Goal: Information Seeking & Learning: Learn about a topic

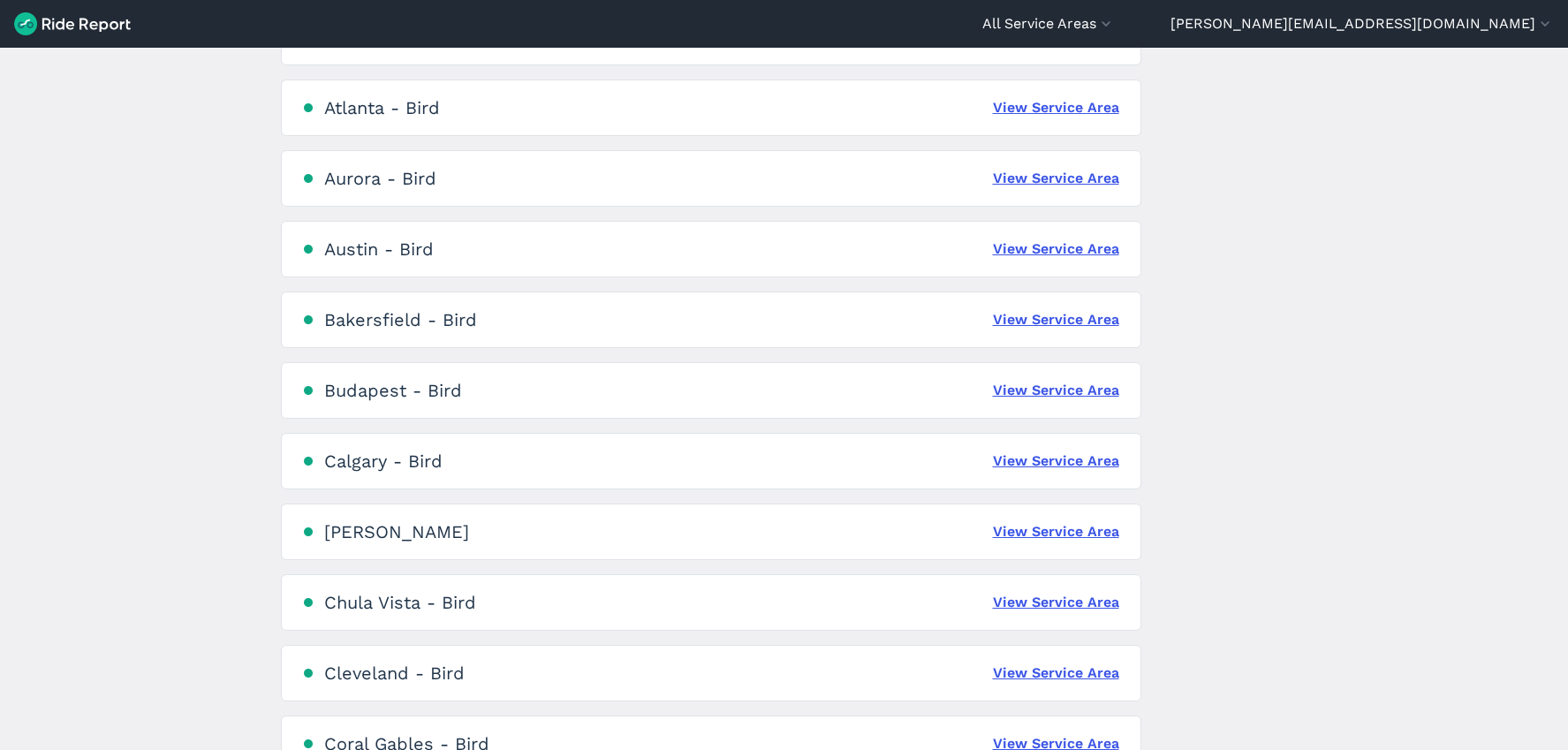
scroll to position [1065, 0]
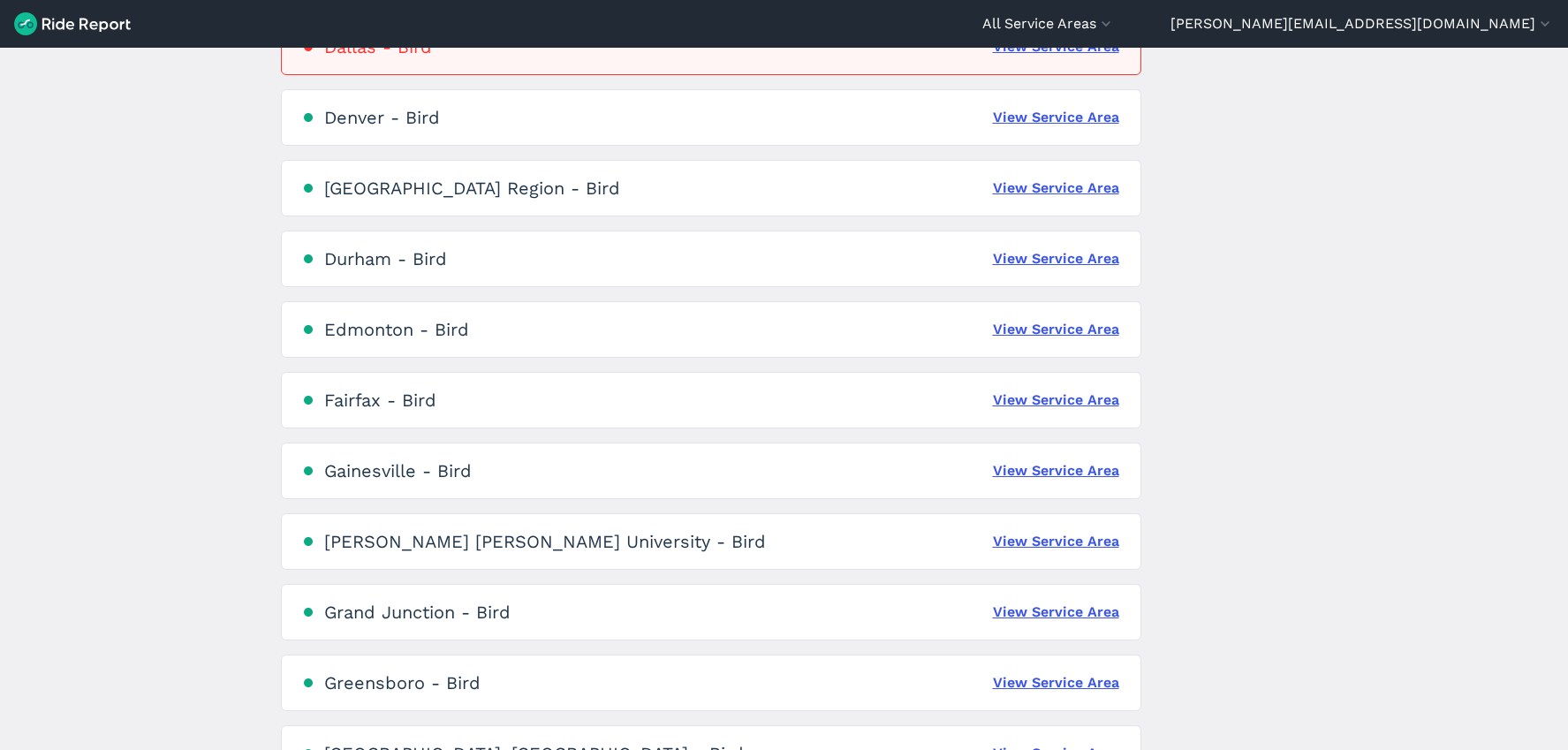
click at [443, 405] on div "Fairfax - Bird View Service Area" at bounding box center [710, 399] width 860 height 56
click at [1052, 405] on link "View Service Area" at bounding box center [1055, 400] width 126 height 21
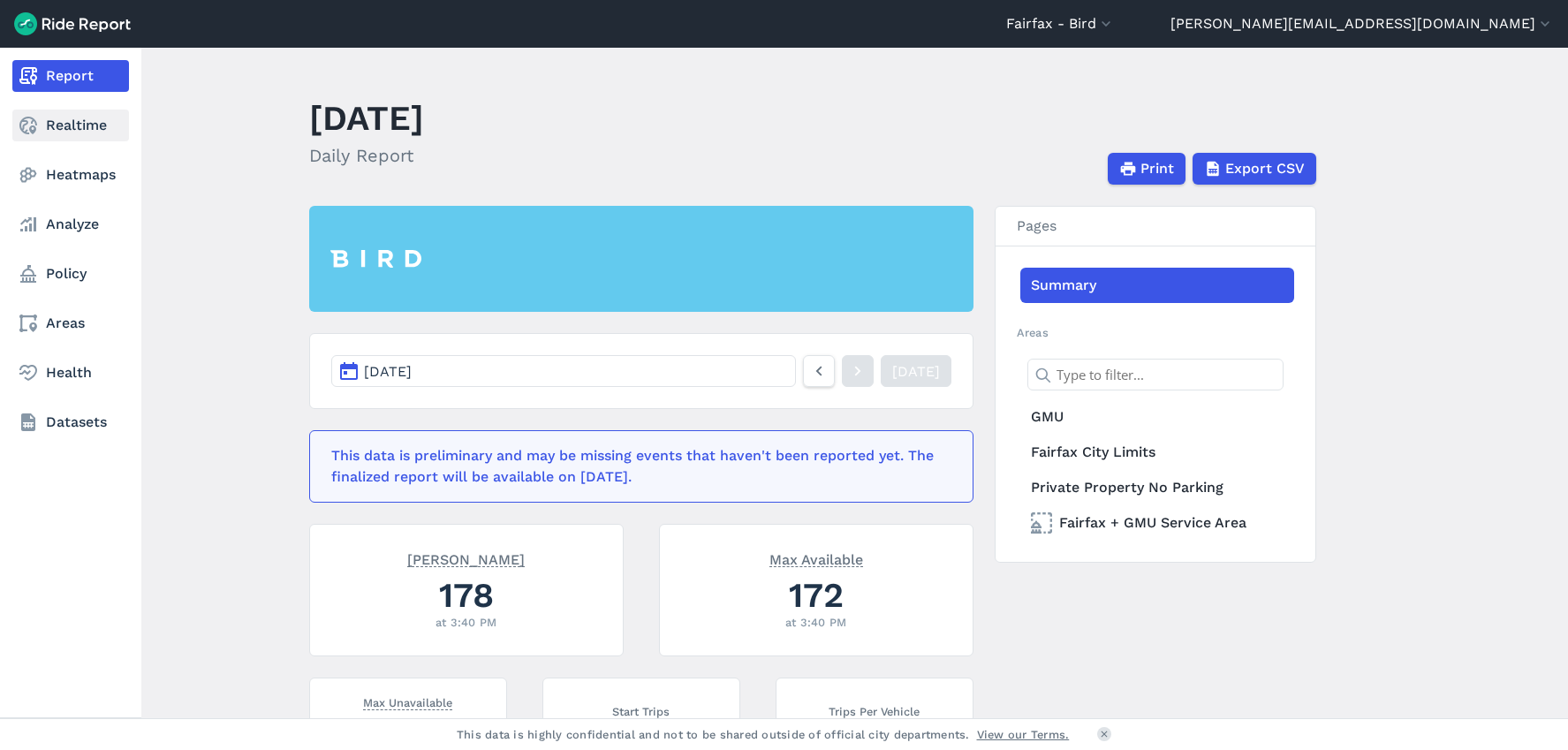
click at [75, 128] on link "Realtime" at bounding box center [71, 125] width 117 height 32
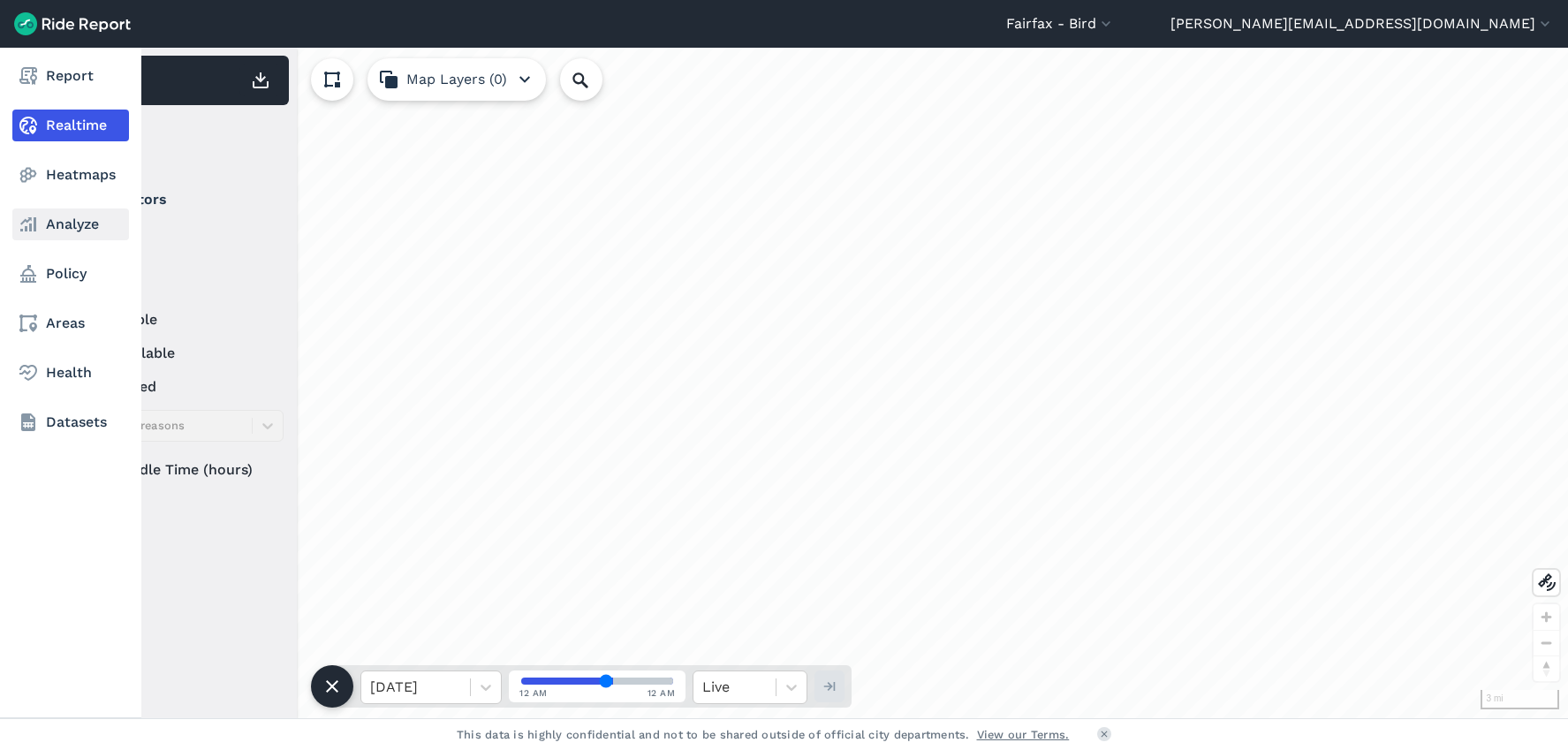
click at [69, 232] on link "Analyze" at bounding box center [71, 224] width 117 height 32
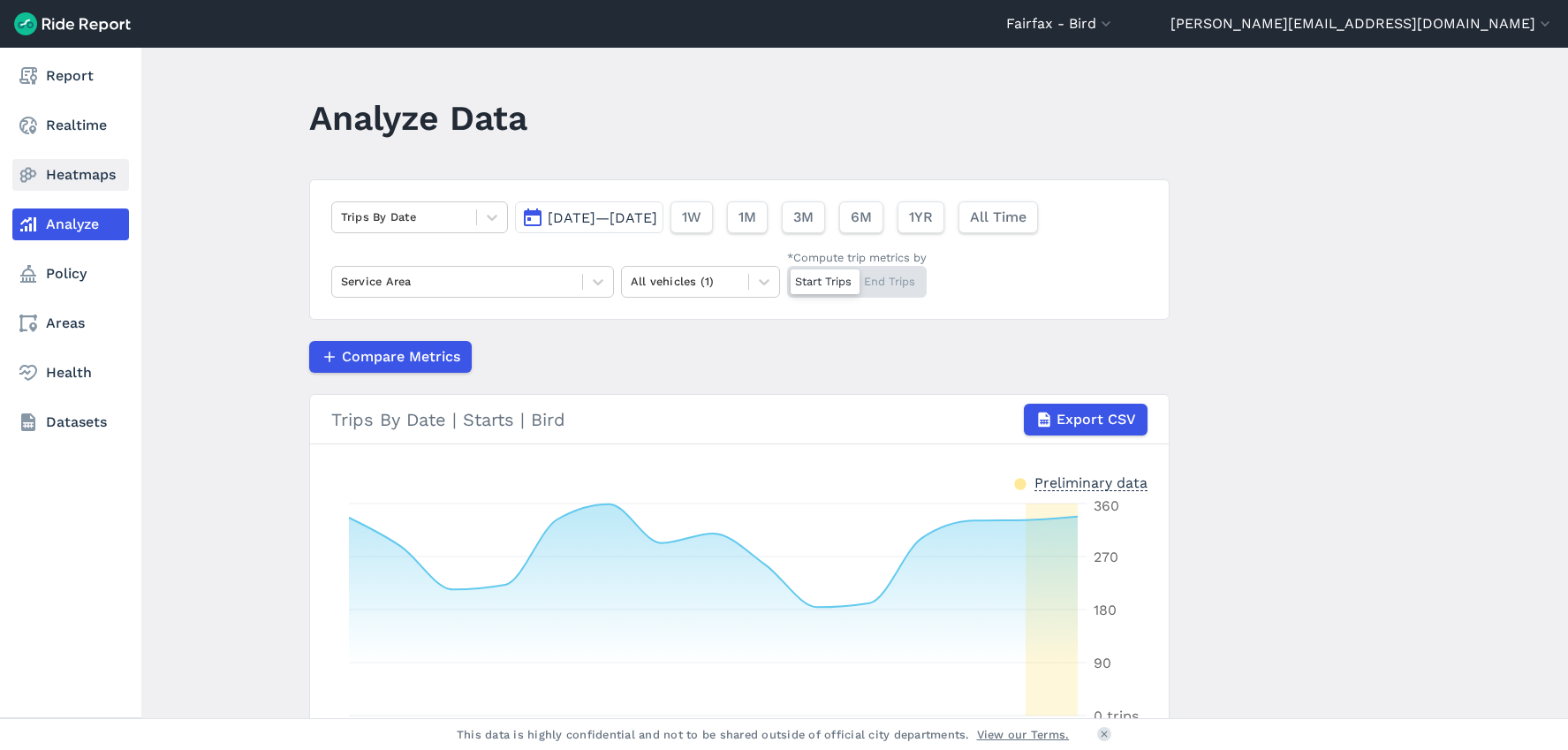
click at [29, 170] on icon at bounding box center [28, 175] width 21 height 21
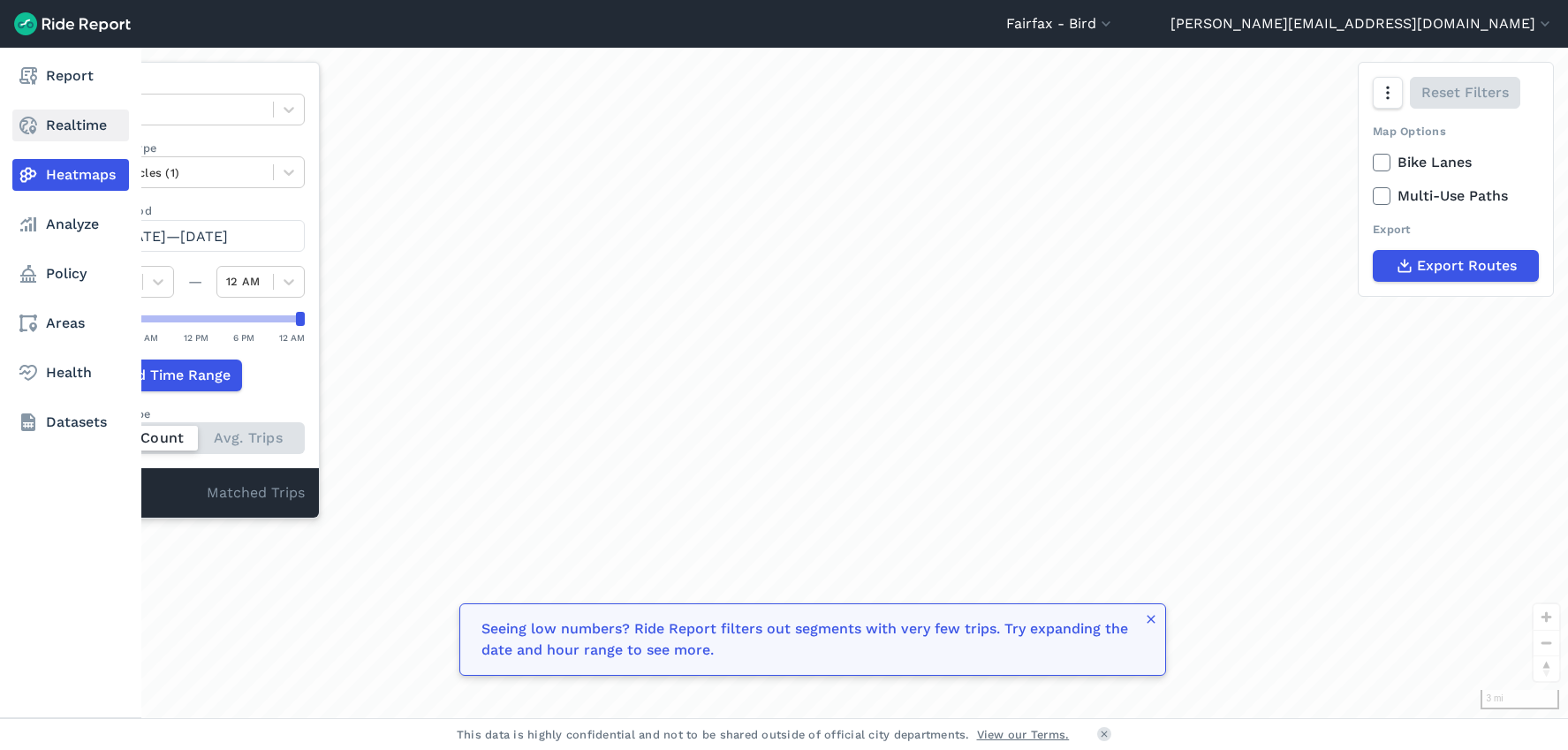
click at [73, 125] on link "Realtime" at bounding box center [71, 125] width 117 height 32
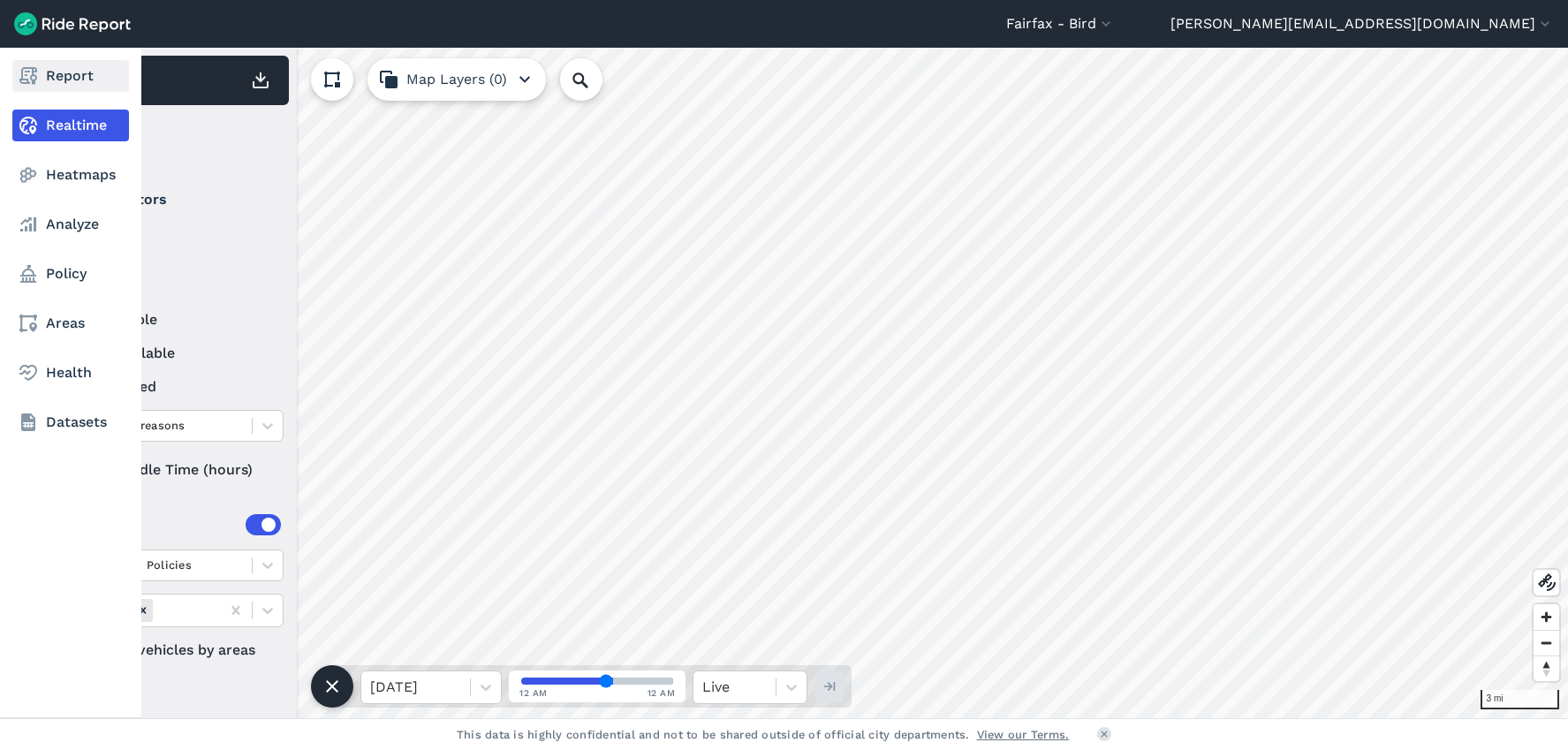
click at [71, 66] on link "Report" at bounding box center [71, 75] width 117 height 32
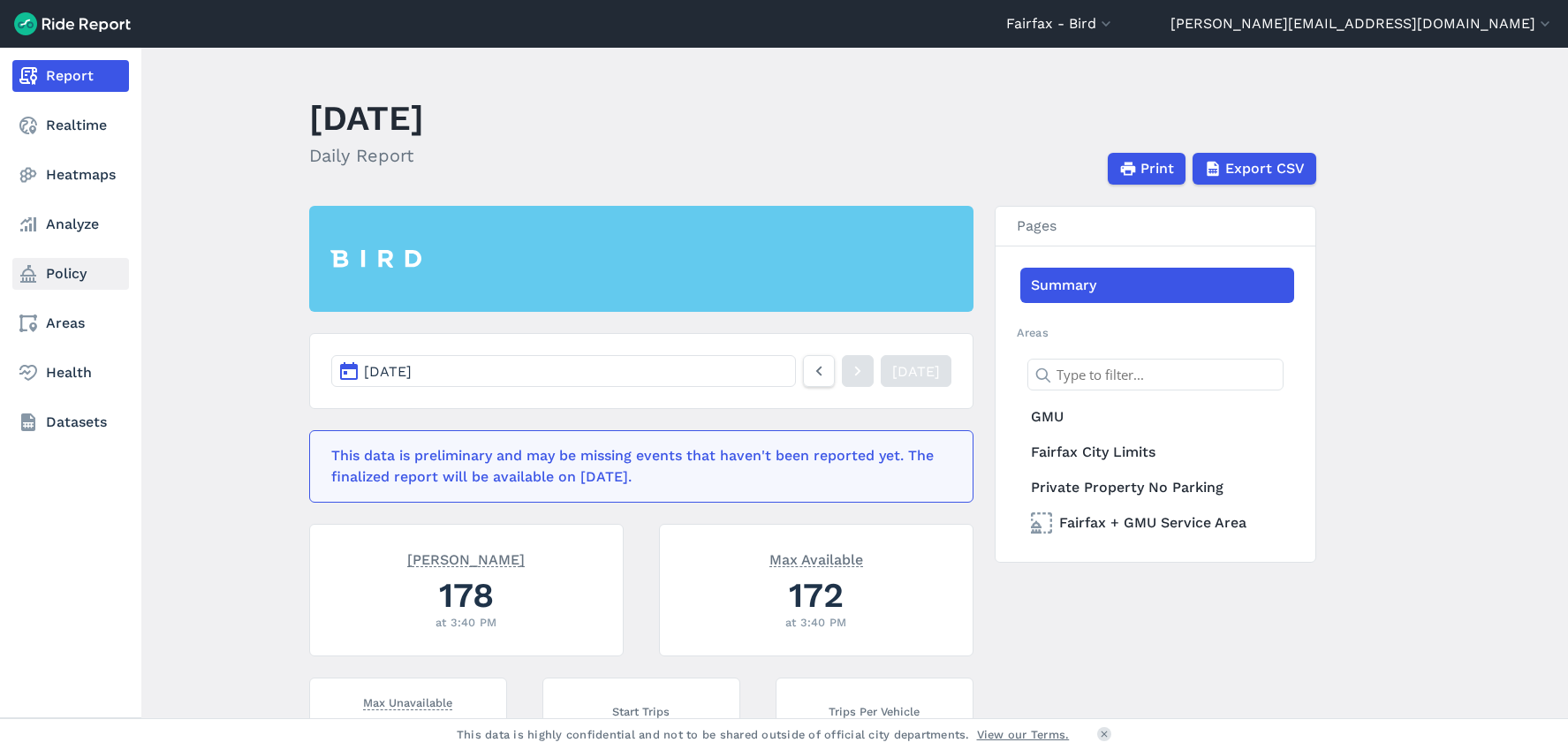
click at [53, 284] on link "Policy" at bounding box center [71, 273] width 117 height 32
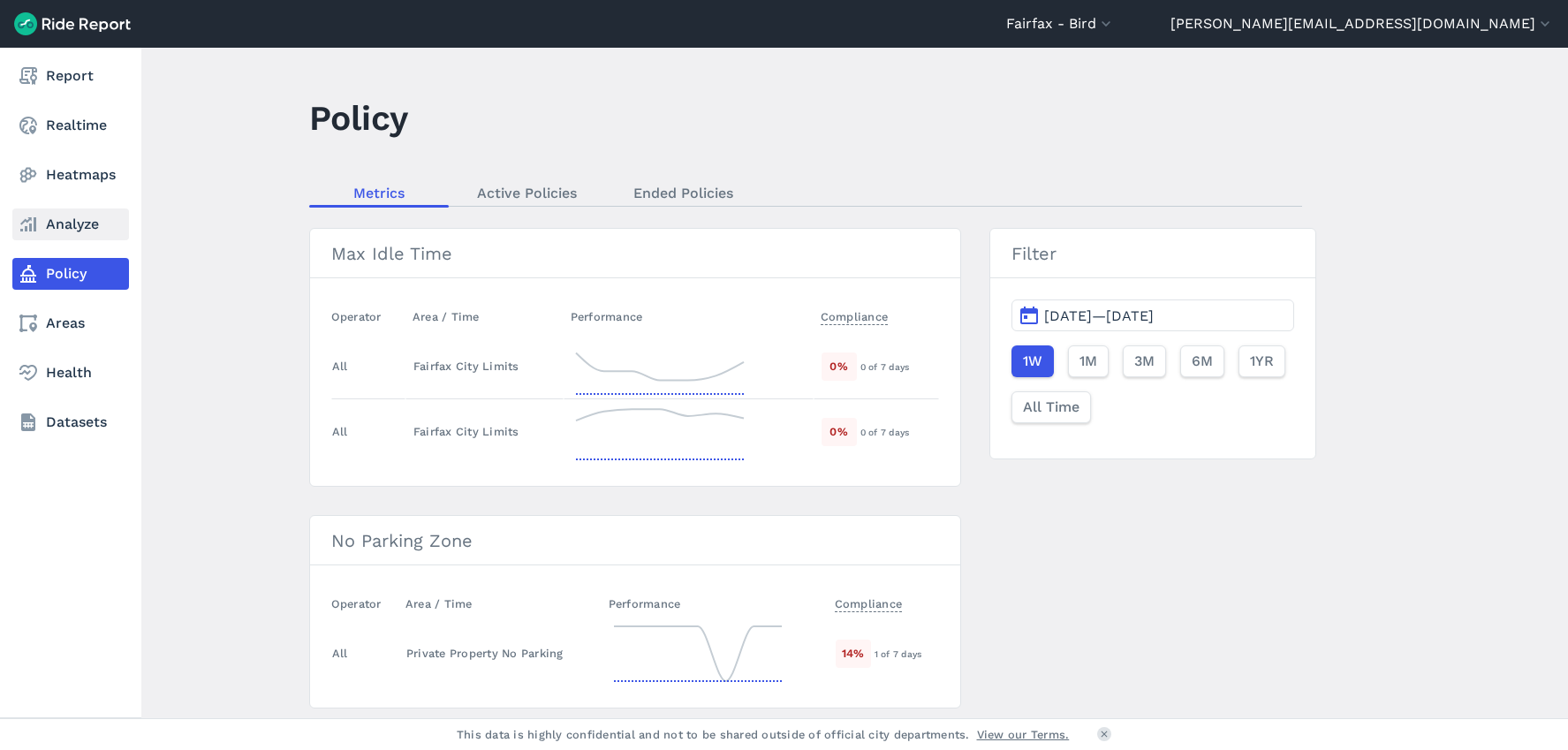
click at [74, 220] on link "Analyze" at bounding box center [71, 224] width 117 height 32
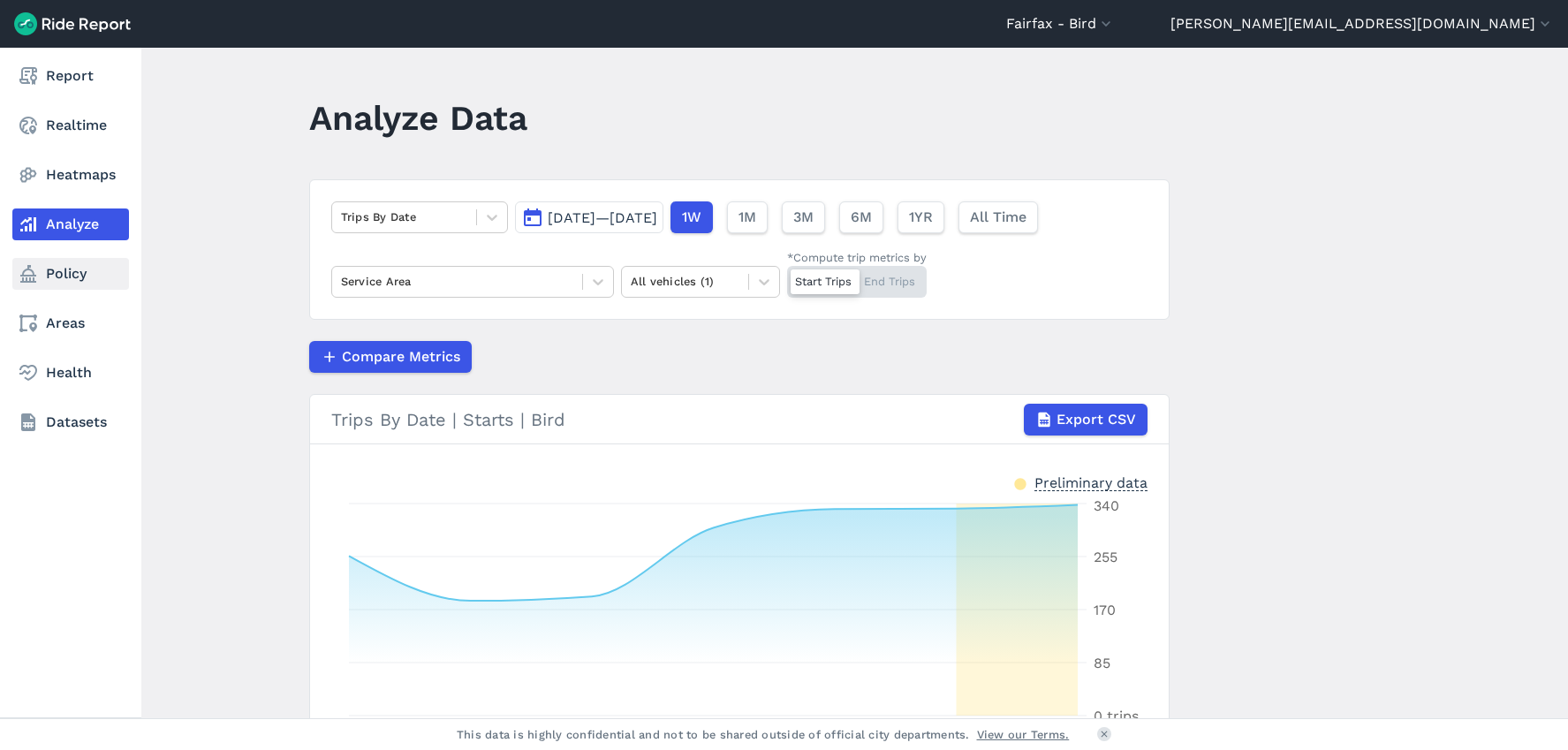
click at [84, 258] on link "Policy" at bounding box center [71, 273] width 117 height 32
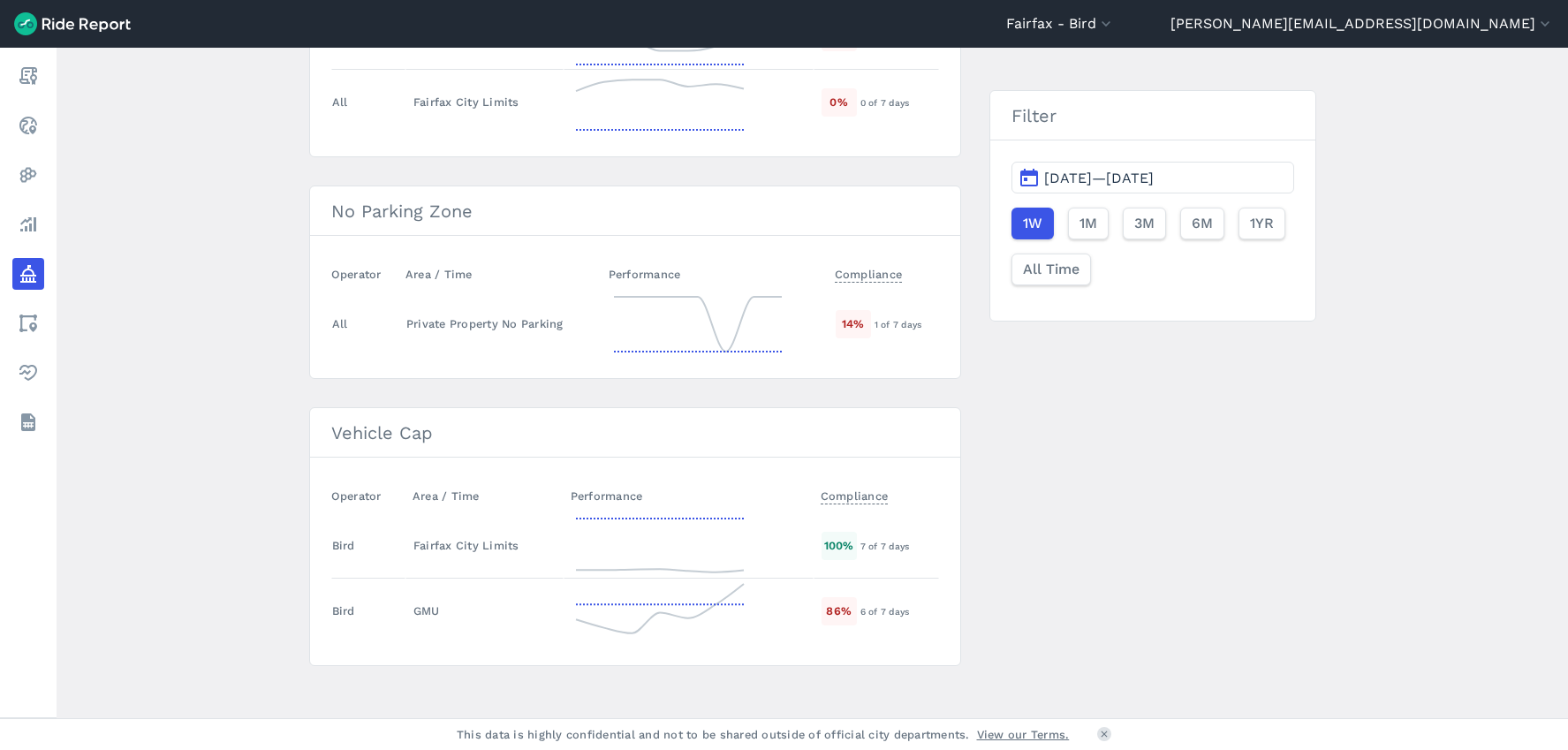
scroll to position [334, 0]
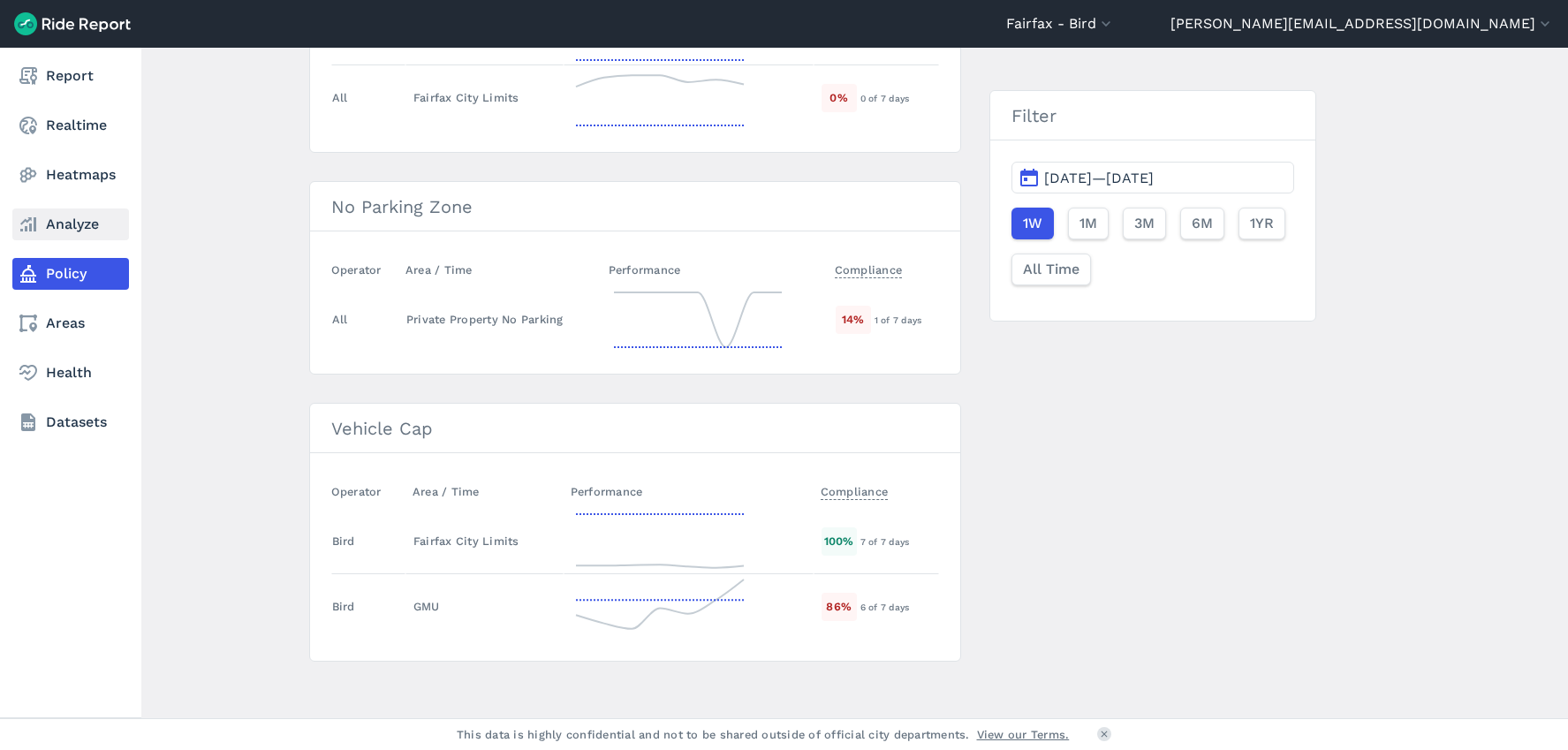
click at [42, 230] on link "Analyze" at bounding box center [71, 224] width 117 height 32
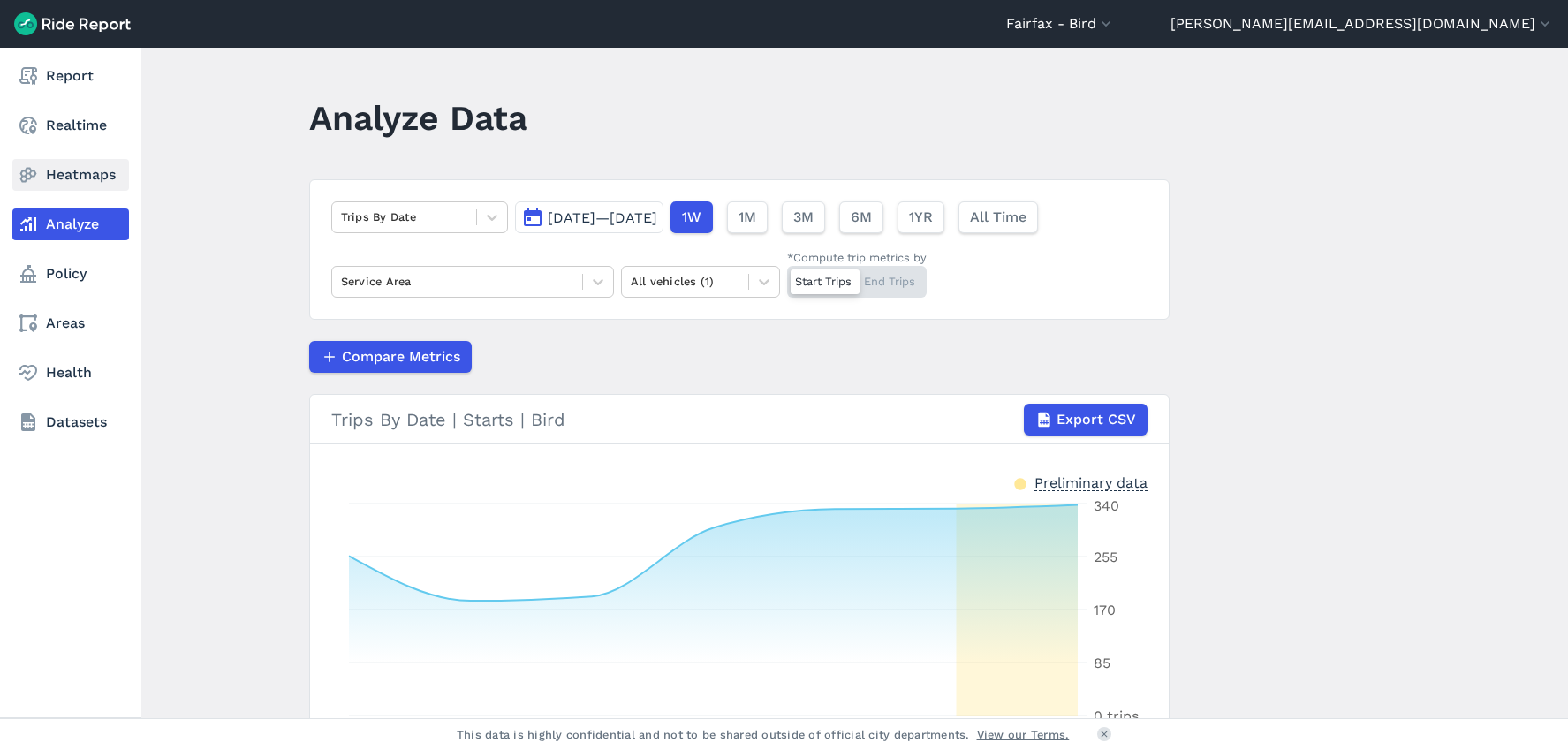
click at [72, 181] on link "Heatmaps" at bounding box center [71, 174] width 117 height 32
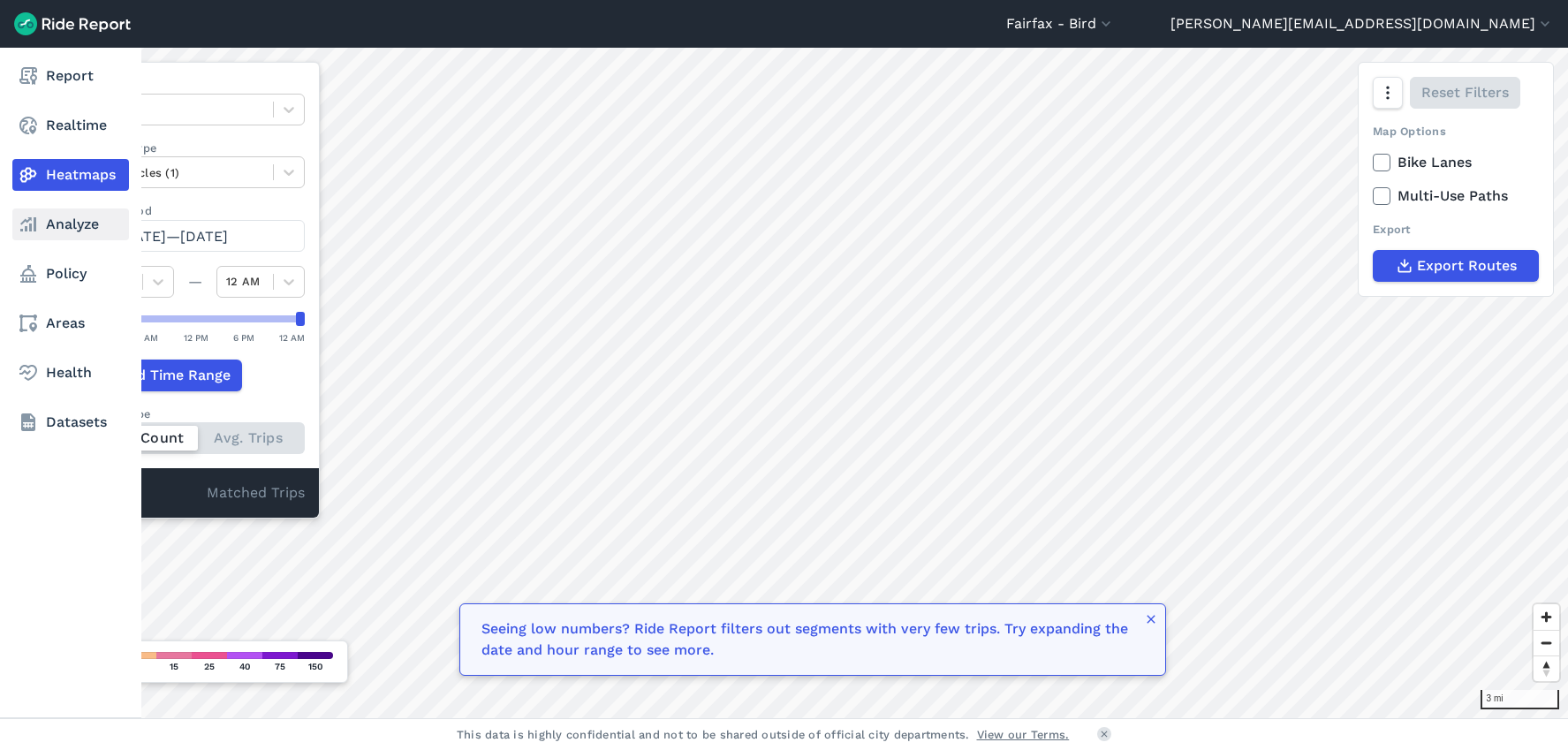
click at [39, 232] on link "Analyze" at bounding box center [71, 224] width 117 height 32
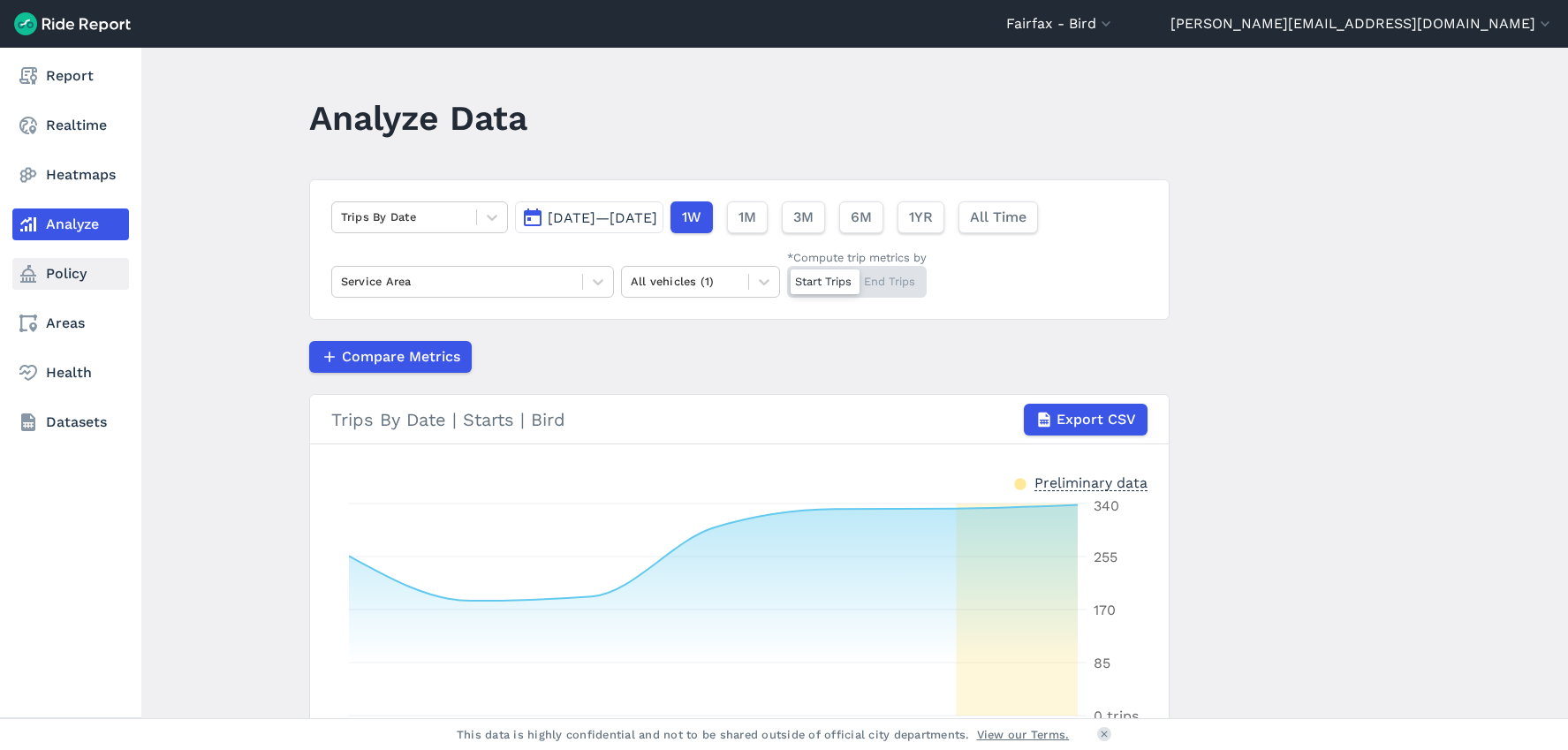
click at [37, 279] on icon at bounding box center [28, 274] width 21 height 21
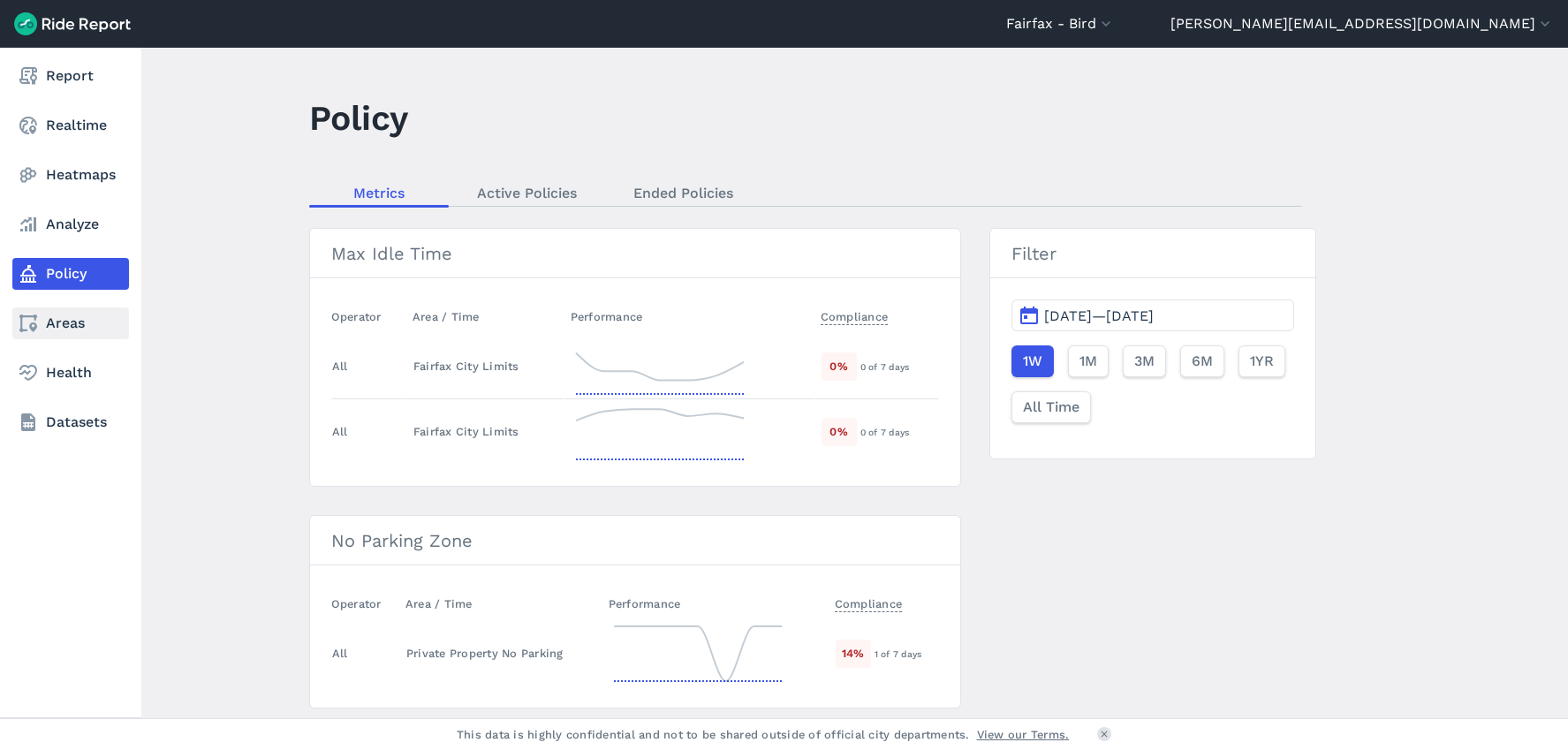
click at [46, 311] on link "Areas" at bounding box center [71, 323] width 117 height 32
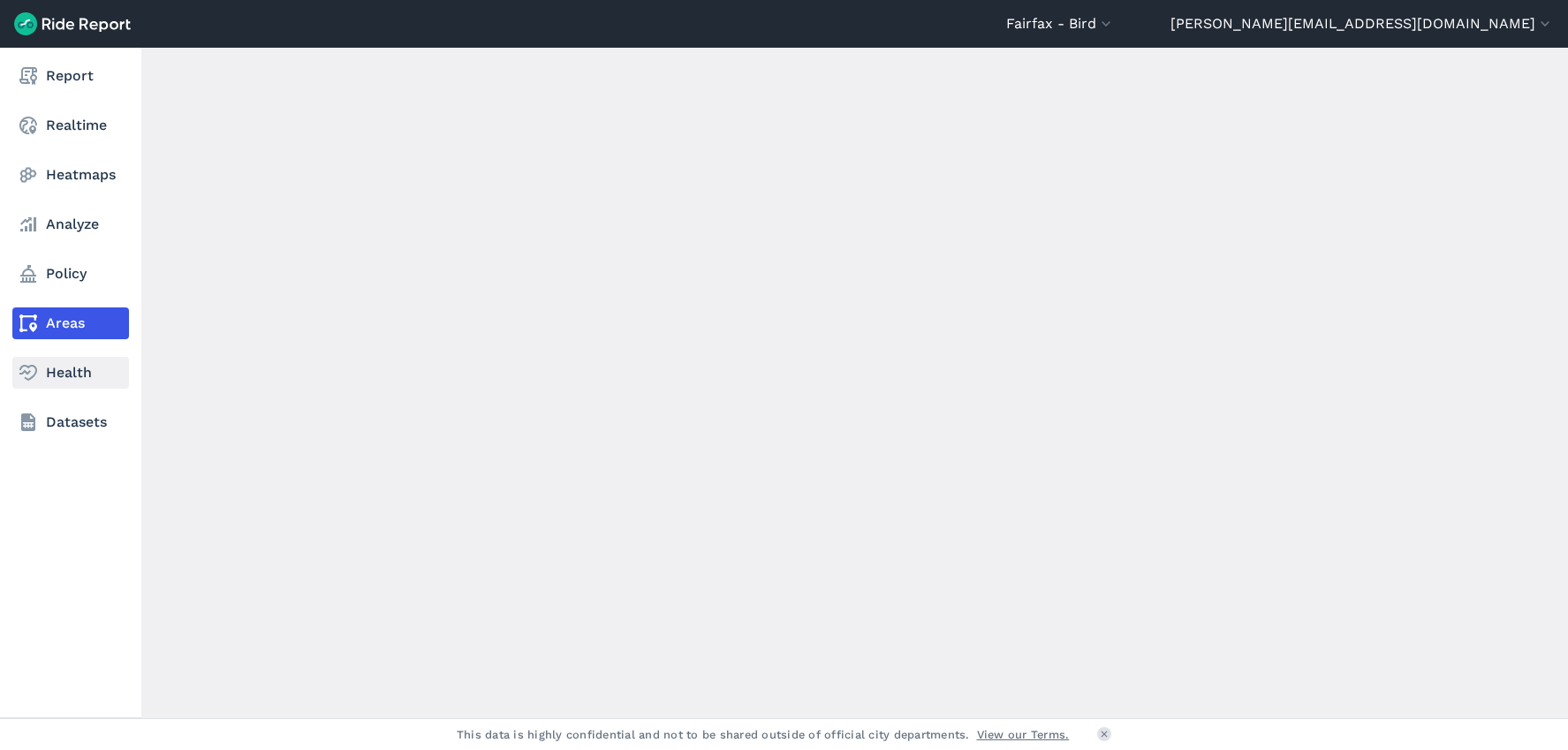
click at [52, 372] on link "Health" at bounding box center [71, 373] width 117 height 32
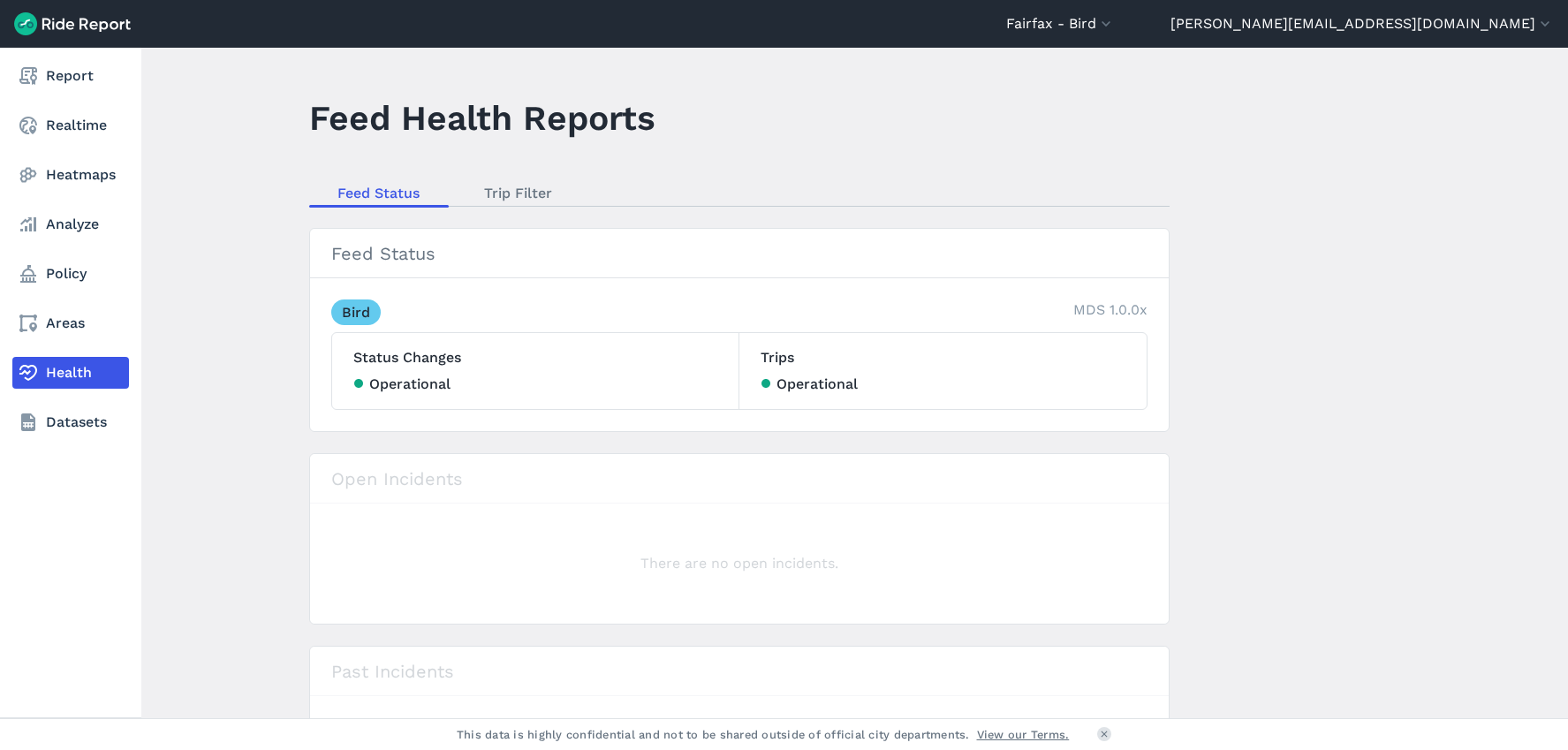
click at [63, 155] on nav "Report Realtime Heatmaps Analyze Policy Areas Health Datasets" at bounding box center [71, 249] width 141 height 403
click at [91, 142] on nav "Report Realtime Heatmaps Analyze Policy Areas Health Datasets" at bounding box center [71, 249] width 141 height 403
click at [75, 128] on link "Realtime" at bounding box center [71, 125] width 117 height 32
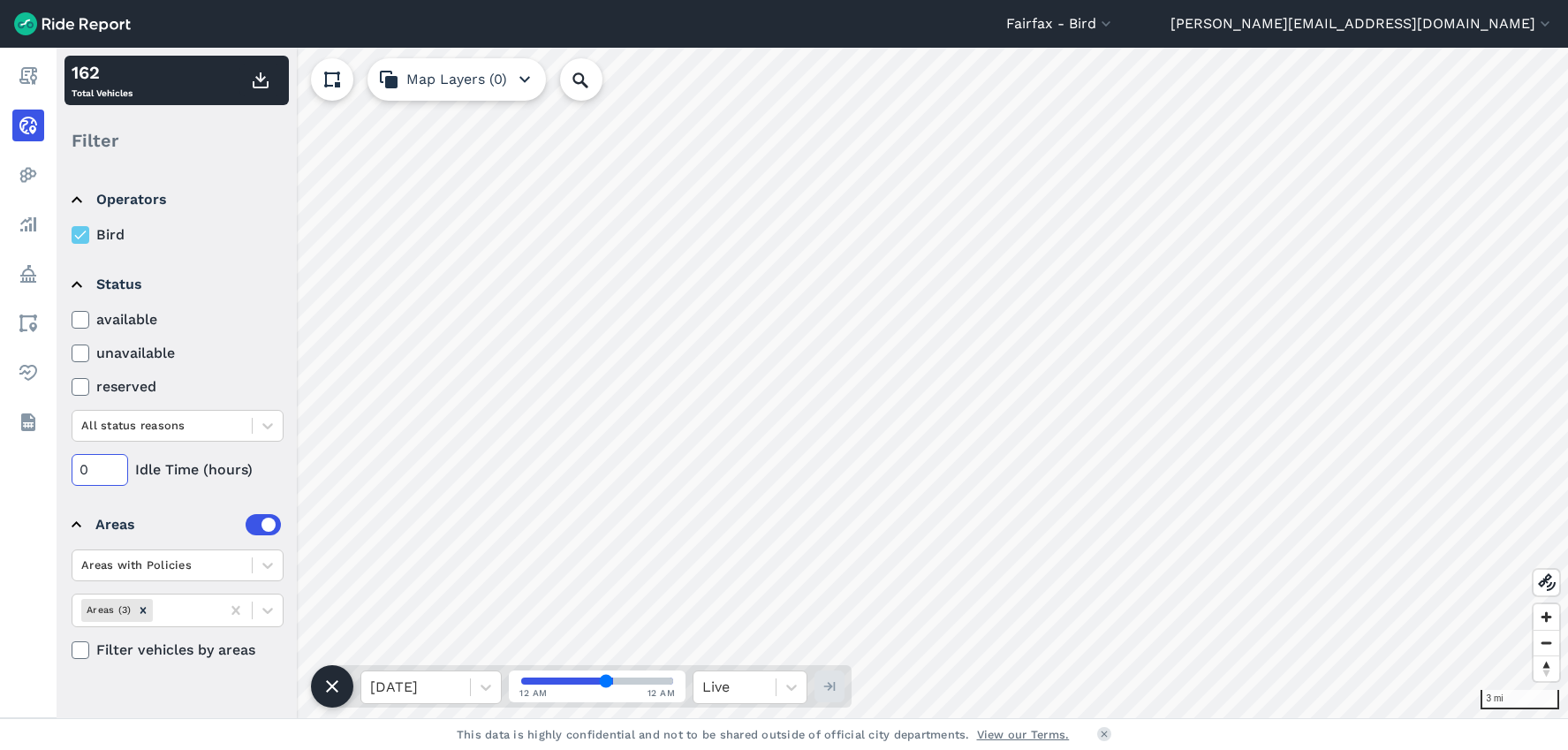
click at [105, 471] on input "0" at bounding box center [99, 469] width 56 height 32
click at [104, 471] on input "0" at bounding box center [99, 469] width 56 height 32
click at [104, 478] on input "072" at bounding box center [99, 469] width 56 height 32
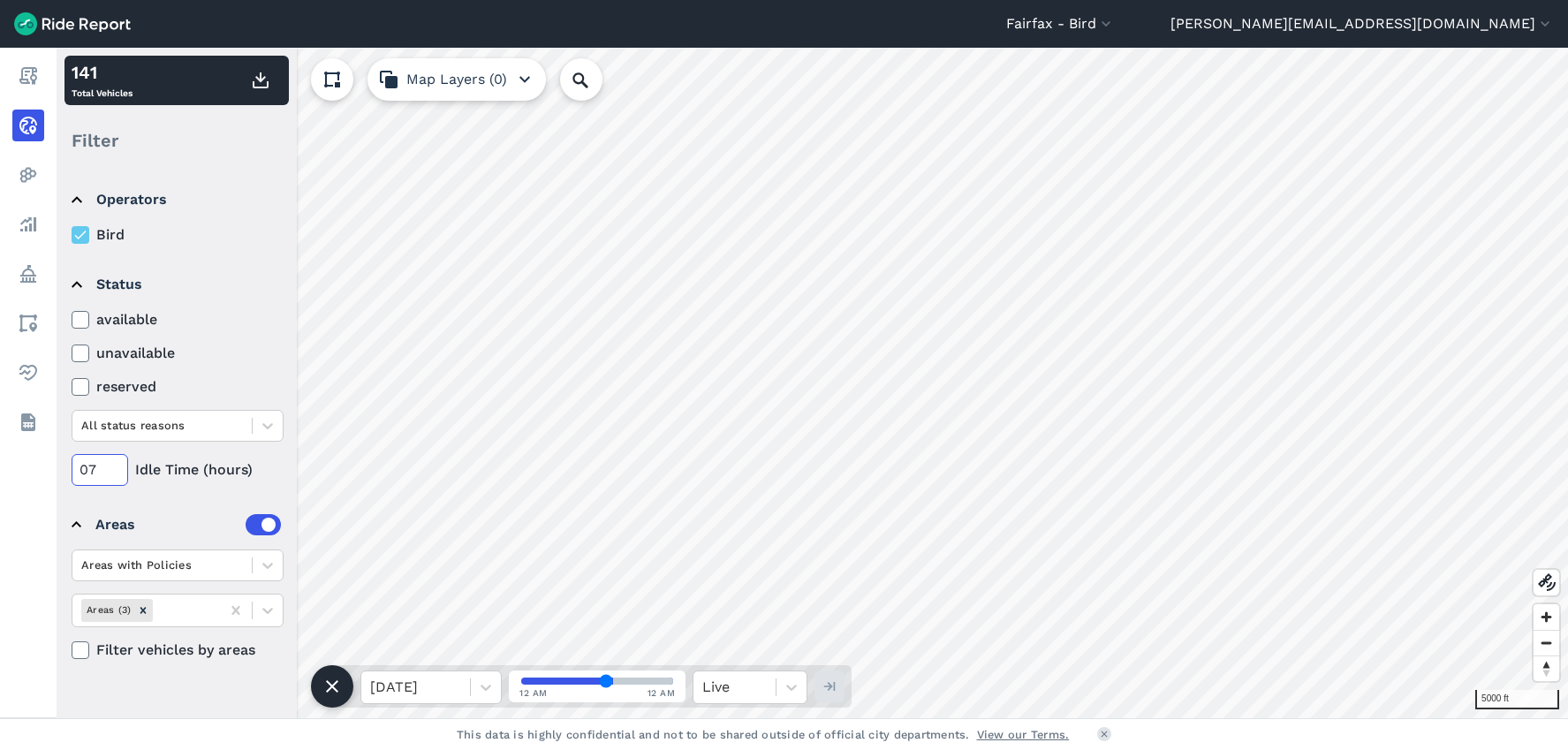
type input "072"
click at [115, 608] on div "Areas (3)" at bounding box center [107, 610] width 53 height 22
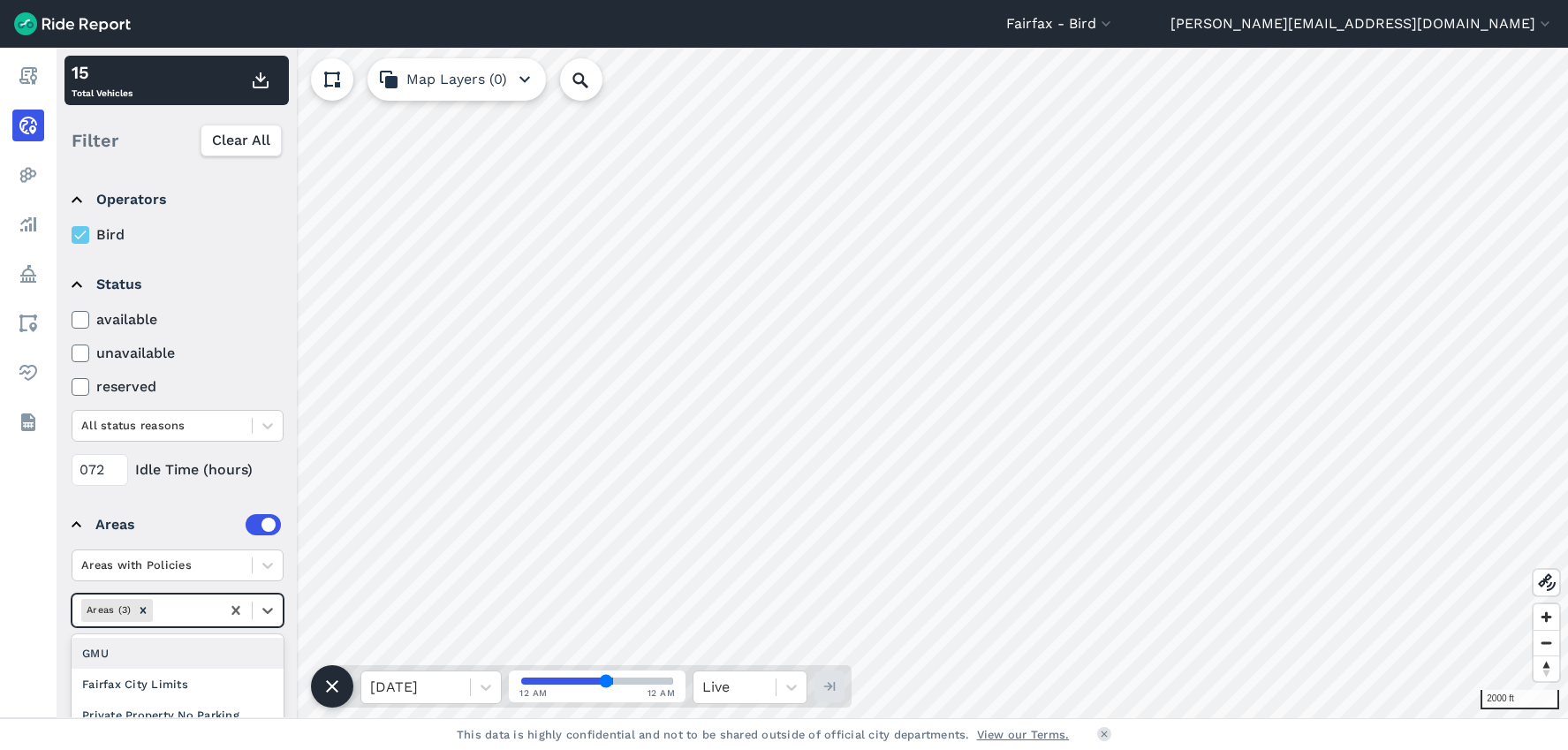
scroll to position [14, 0]
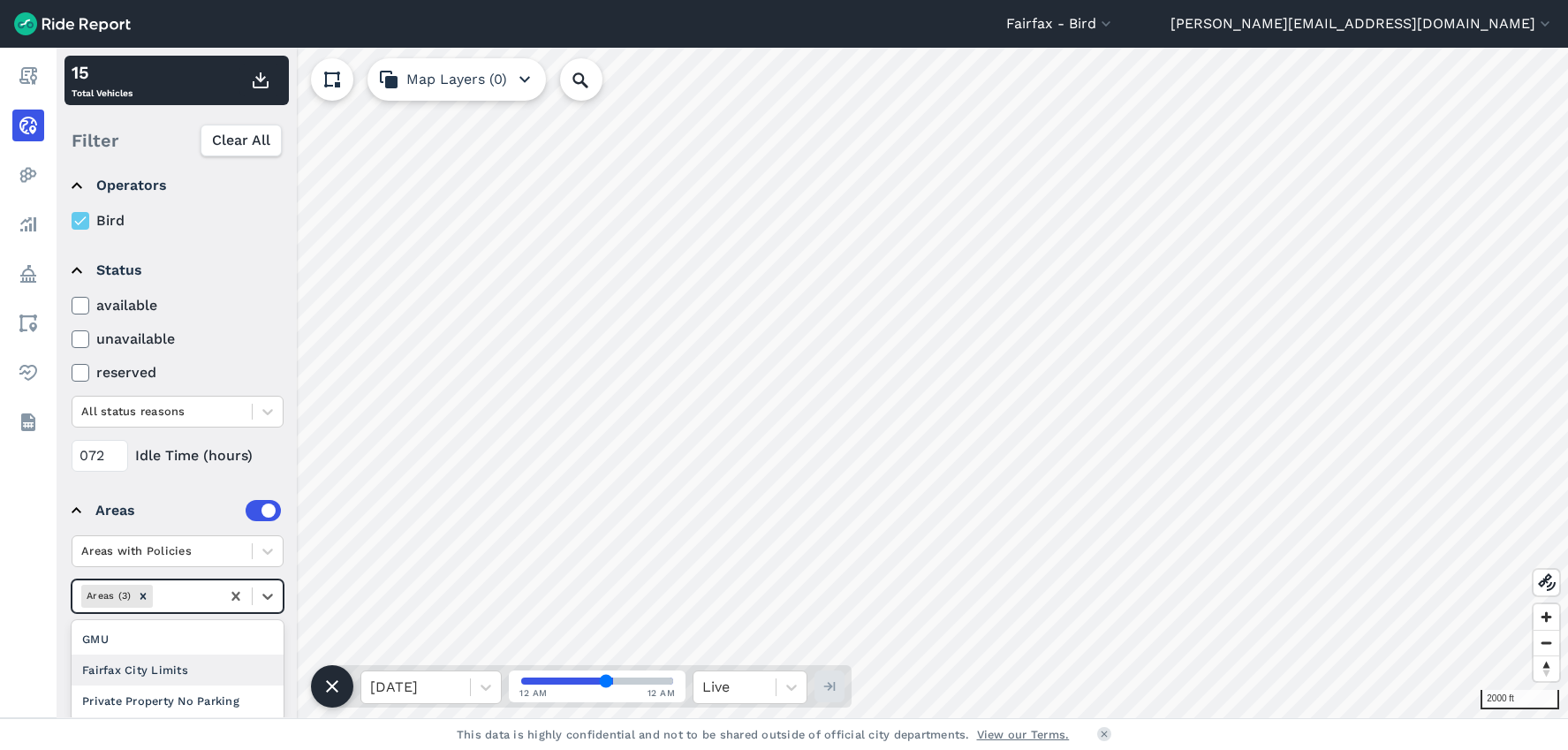
click at [176, 660] on div "Fairfax City Limits" at bounding box center [178, 670] width 212 height 31
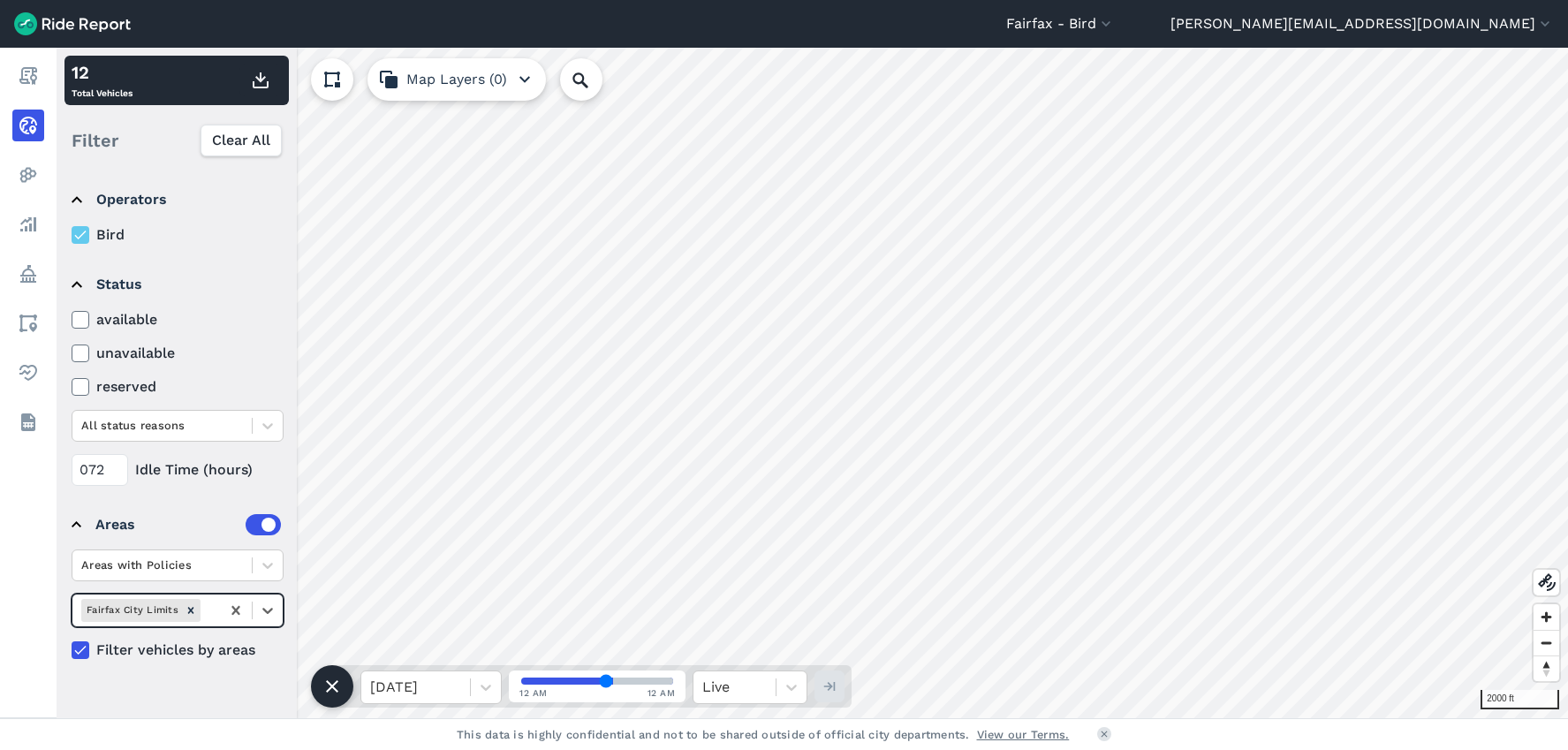
click at [136, 607] on div "Fairfax City Limits" at bounding box center [131, 610] width 100 height 22
click at [130, 682] on div "Private Property No Parking" at bounding box center [178, 684] width 212 height 31
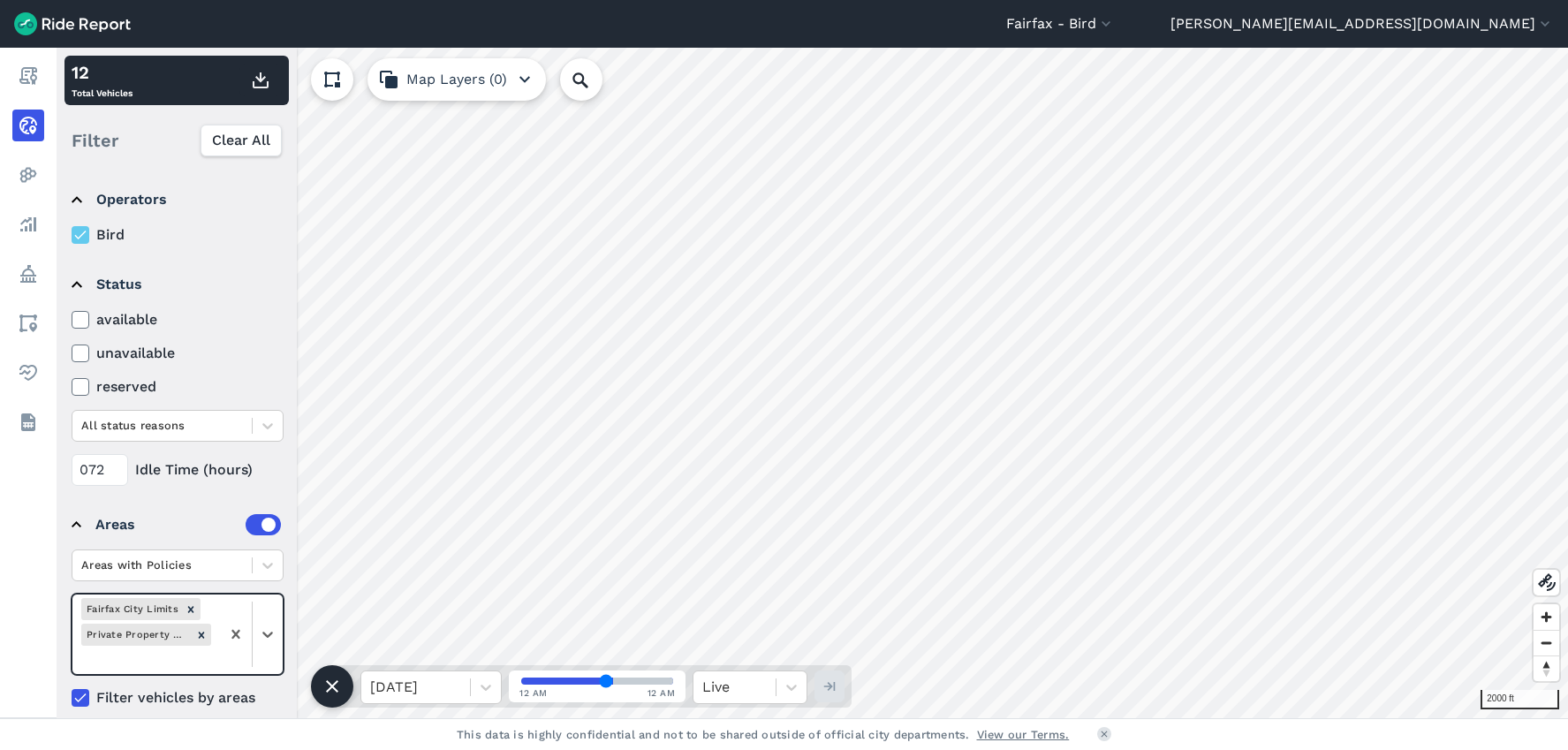
click at [140, 603] on div "Fairfax City Limits" at bounding box center [131, 609] width 100 height 22
click at [133, 660] on div at bounding box center [146, 659] width 130 height 20
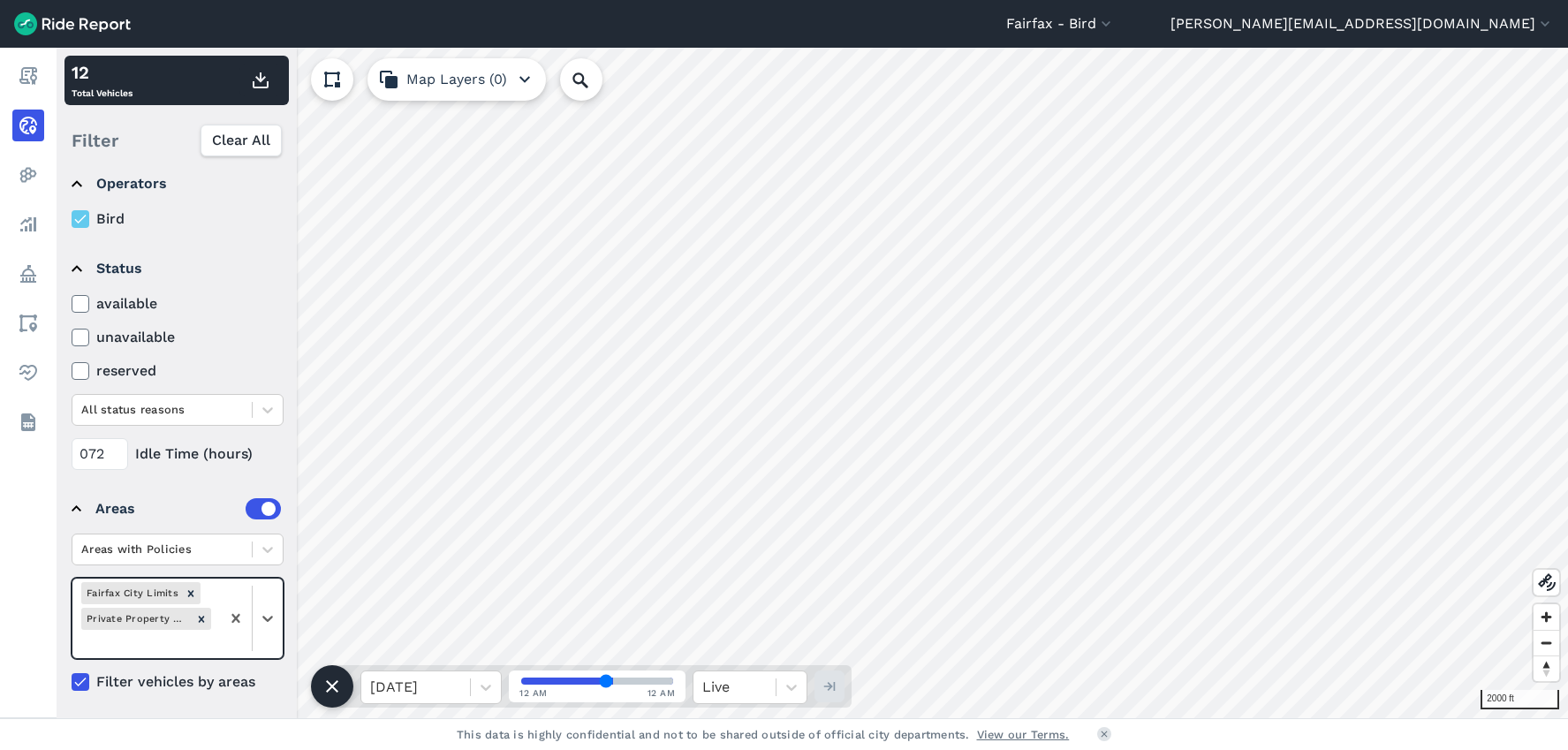
click at [150, 650] on div at bounding box center [146, 643] width 130 height 20
click at [143, 682] on div "GMU" at bounding box center [178, 685] width 212 height 31
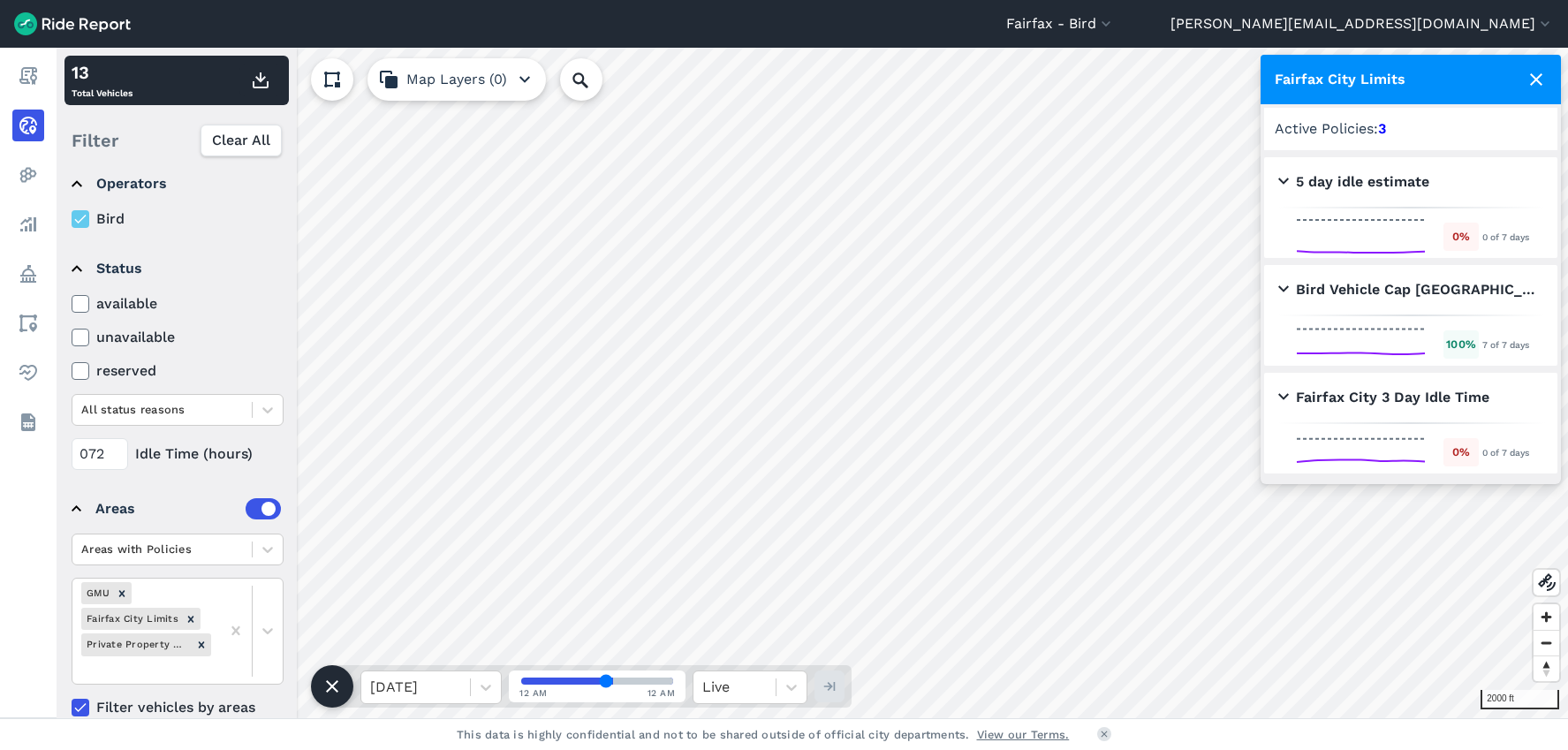
click at [1283, 291] on h2 "Bird Vehicle Cap [GEOGRAPHIC_DATA]" at bounding box center [1407, 289] width 258 height 21
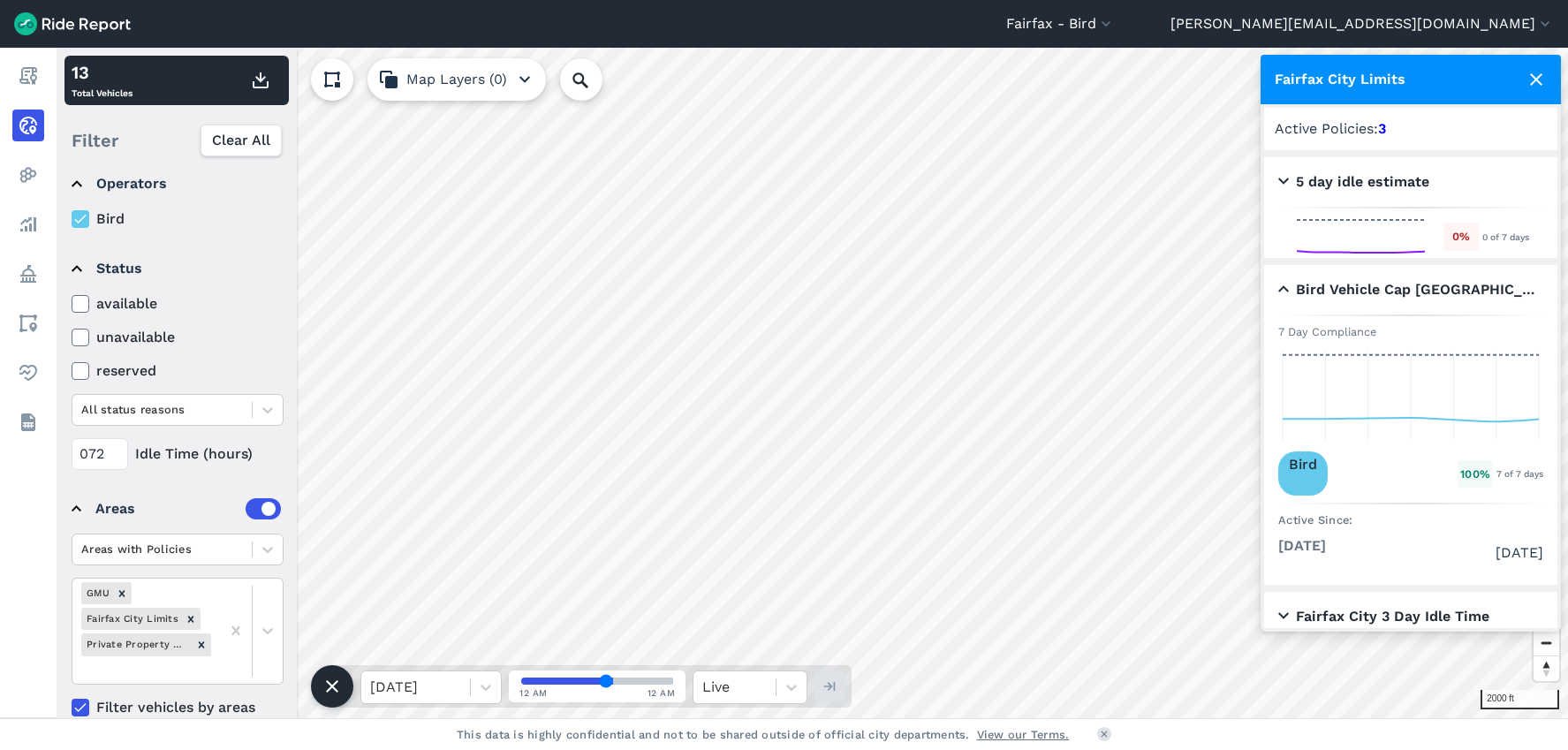
click at [1283, 291] on h2 "Bird Vehicle Cap [GEOGRAPHIC_DATA]" at bounding box center [1407, 289] width 258 height 21
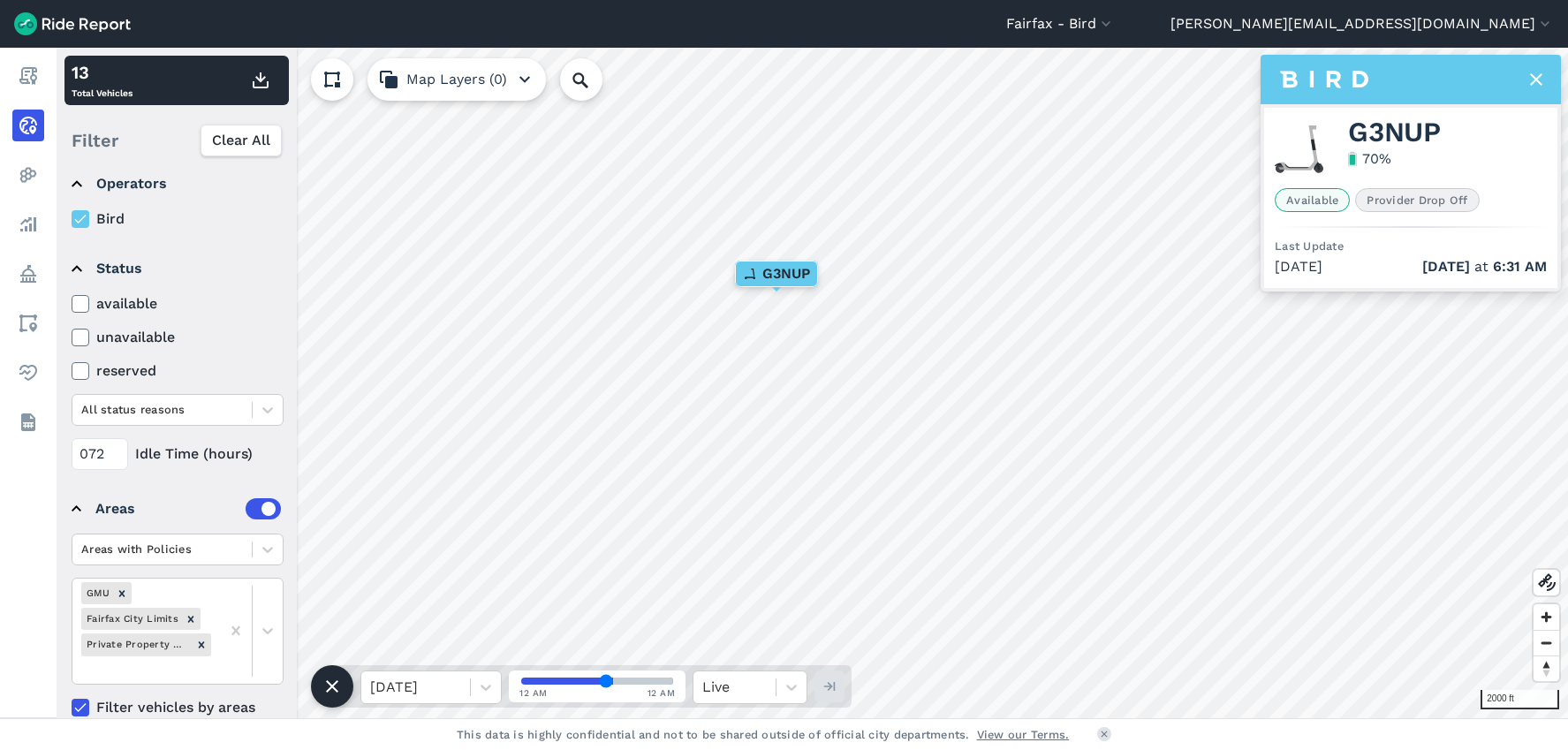
click at [1535, 83] on icon at bounding box center [1536, 79] width 21 height 21
click at [1528, 69] on icon at bounding box center [1536, 79] width 21 height 21
click at [1540, 72] on icon at bounding box center [1536, 79] width 21 height 21
click at [1541, 76] on icon at bounding box center [1536, 79] width 21 height 21
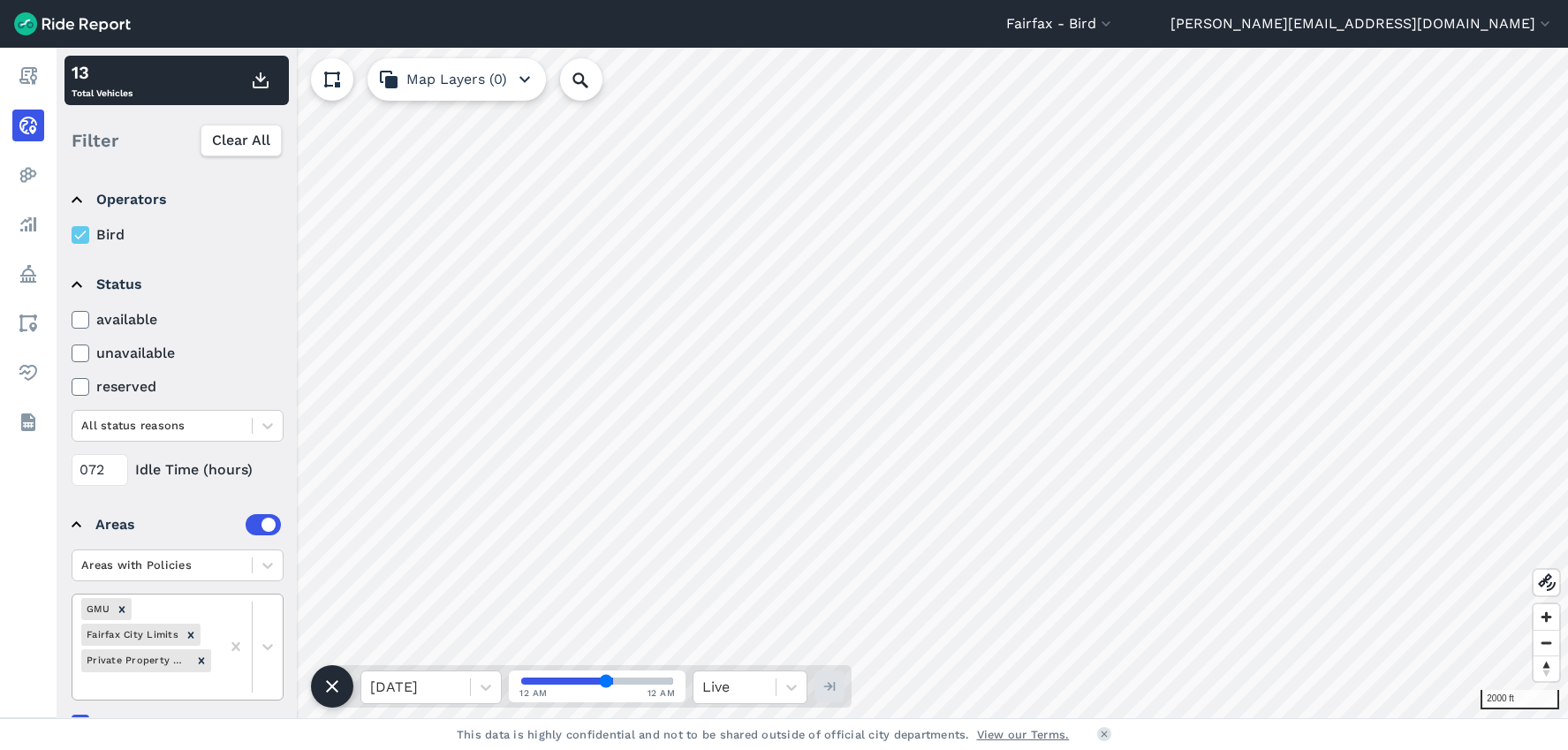
scroll to position [41, 0]
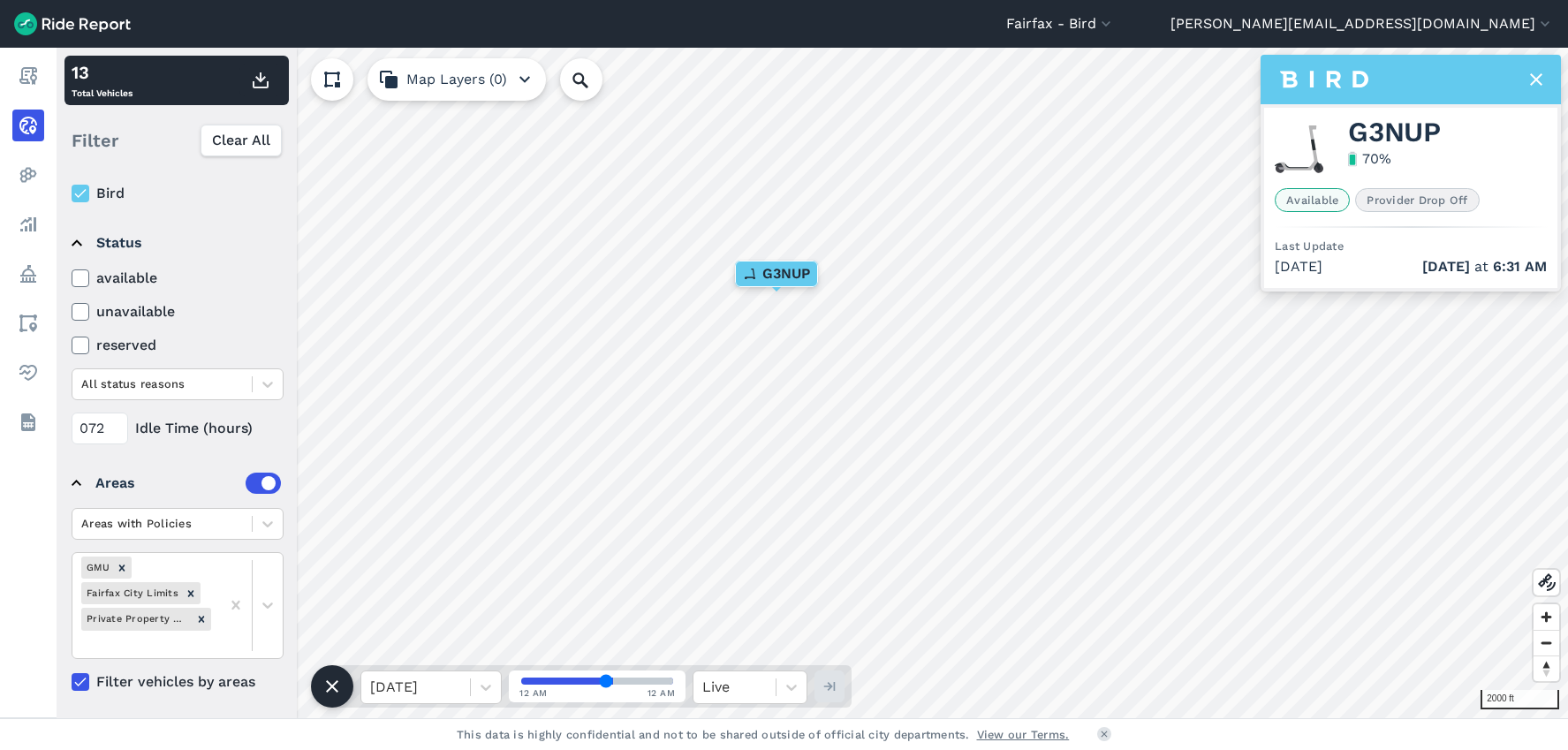
click at [1543, 76] on icon at bounding box center [1536, 79] width 21 height 21
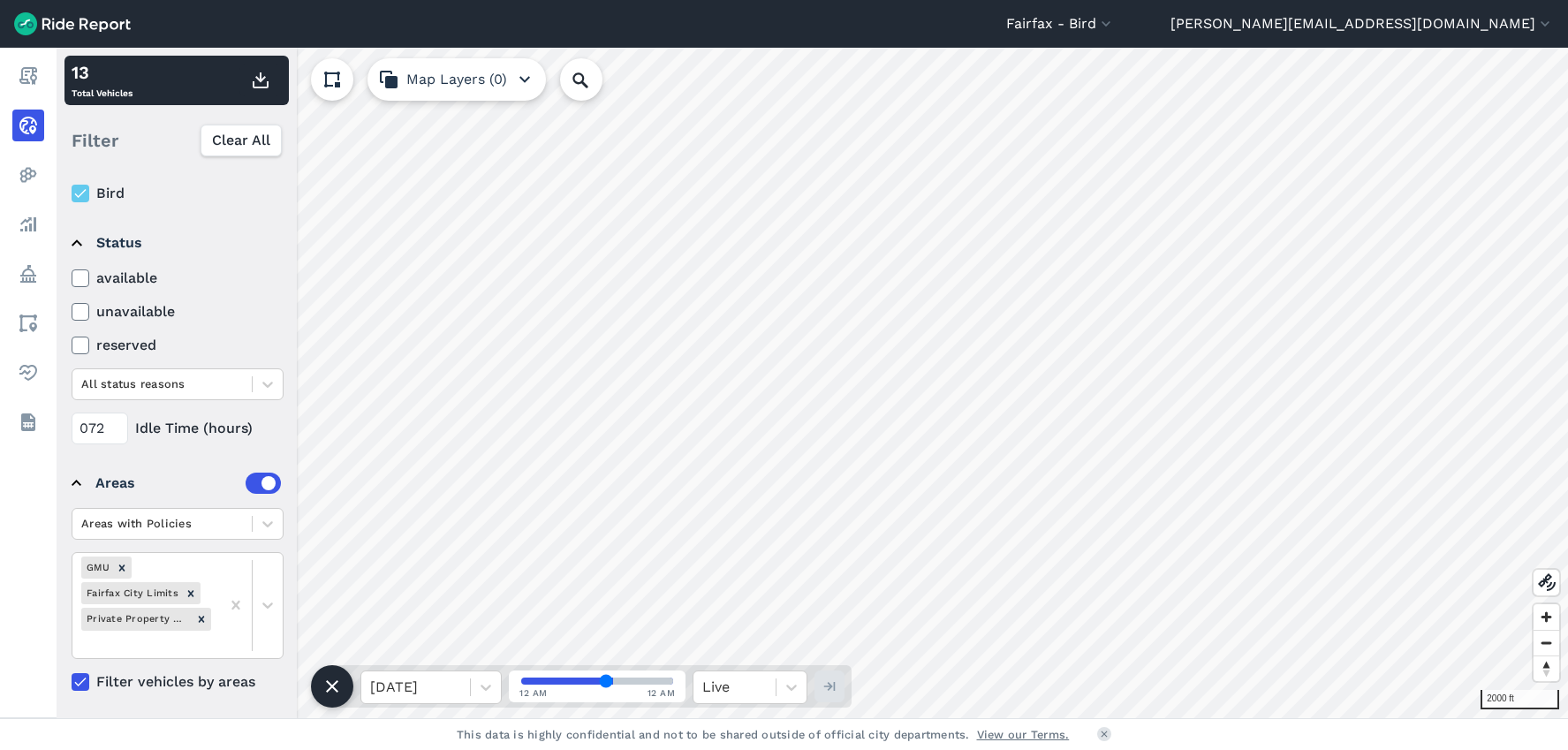
scroll to position [0, 0]
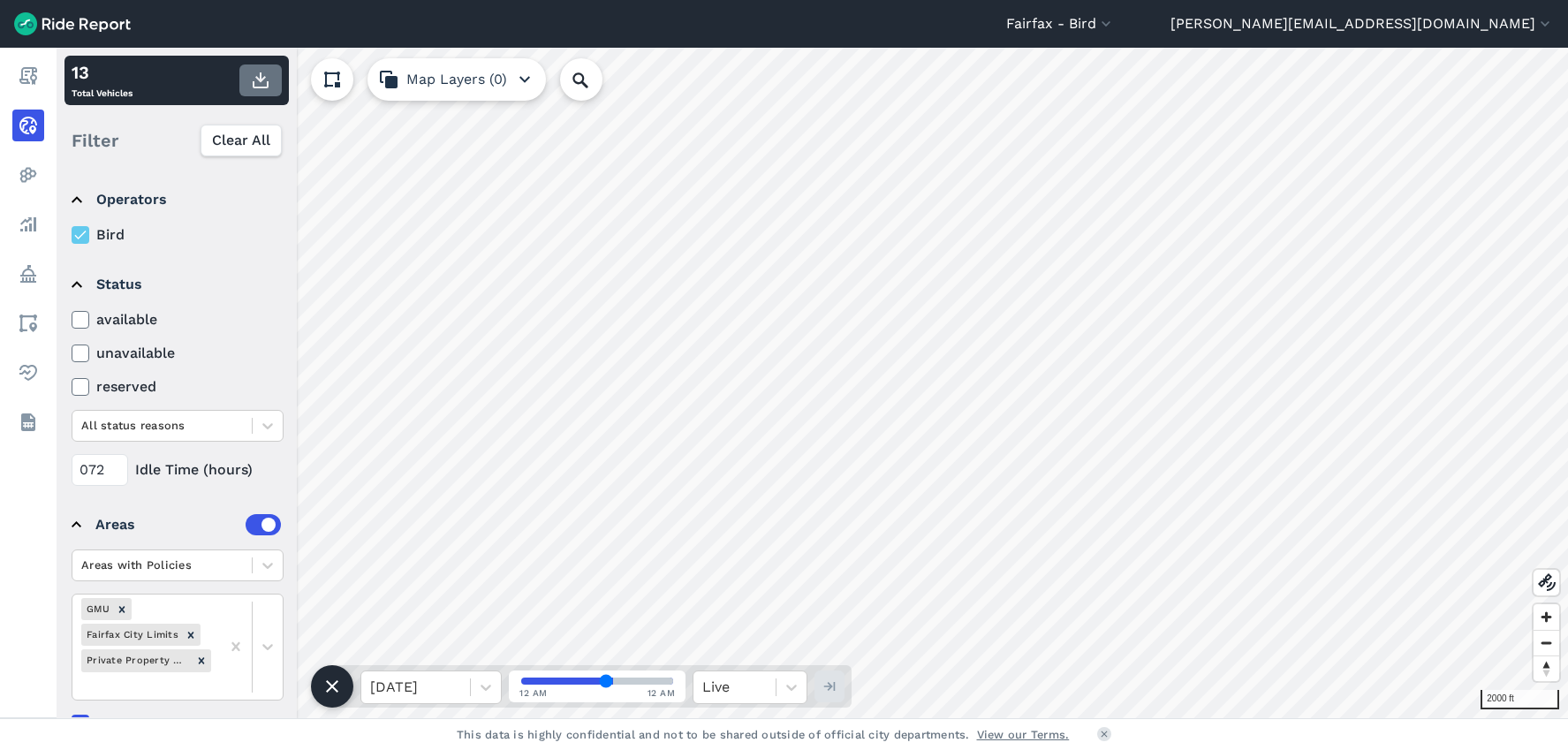
click at [245, 80] on button "button" at bounding box center [261, 80] width 42 height 32
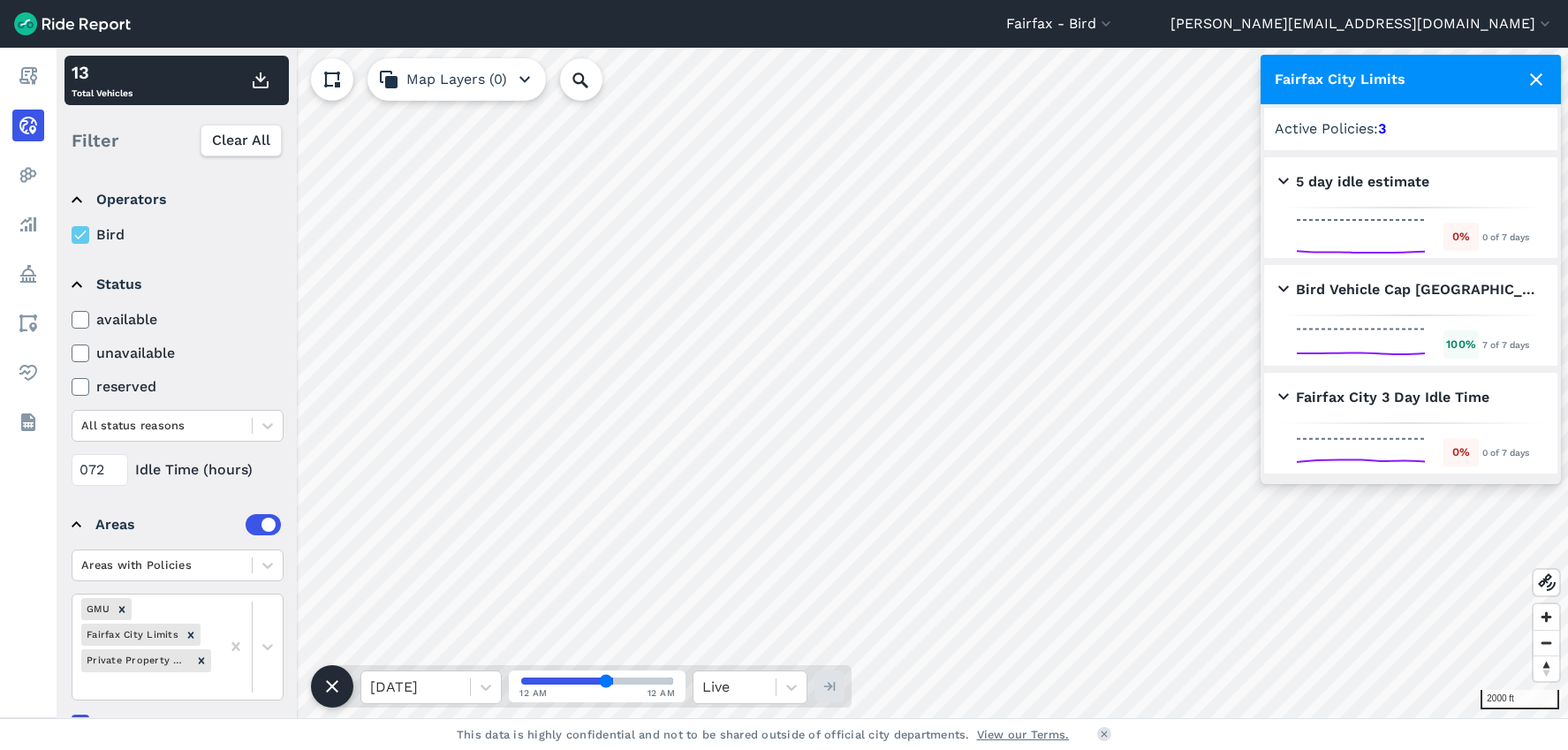
click at [244, 467] on div "072 Idle Time (hours)" at bounding box center [178, 469] width 212 height 32
click at [1539, 69] on icon at bounding box center [1536, 79] width 21 height 21
